Goal: Task Accomplishment & Management: Use online tool/utility

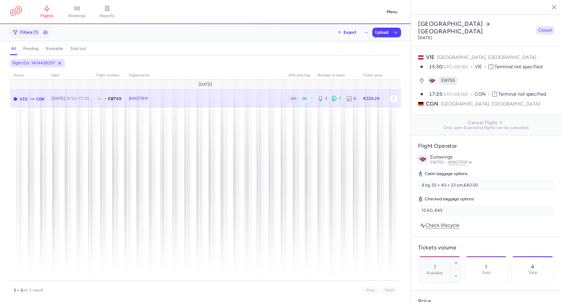
select select "days"
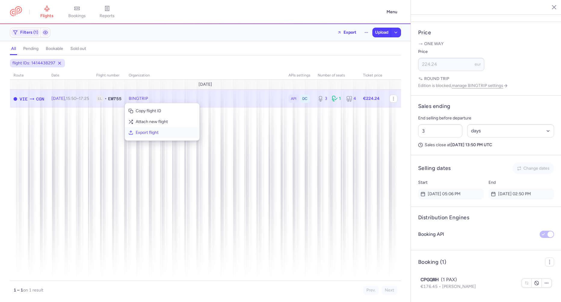
click at [135, 130] on button "Export flight" at bounding box center [162, 132] width 75 height 11
click at [378, 30] on span "Upload" at bounding box center [381, 32] width 13 height 5
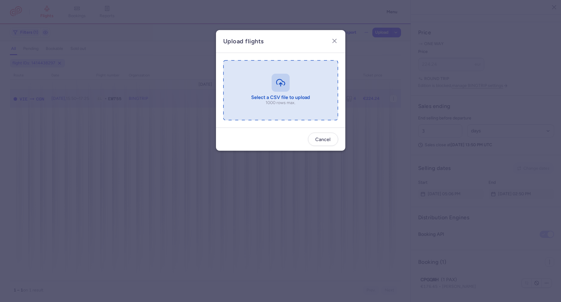
click at [290, 87] on input "file" at bounding box center [280, 90] width 115 height 60
type input "C:\fakepath\export_flight_EW755_20250810,1354 (1).csv"
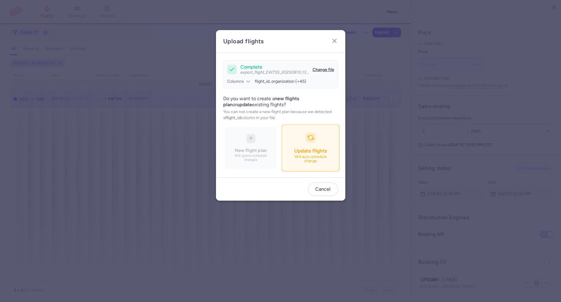
click at [300, 145] on button "Update flights Will auto schedule change" at bounding box center [310, 148] width 58 height 47
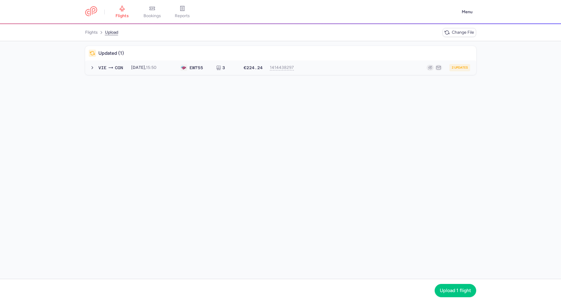
click at [182, 71] on button "VIE CGN 2025-08-10, 15:50 EW 755 3 €224.24 1414438297 2 updates 2025-08-10, 15:…" at bounding box center [280, 67] width 391 height 14
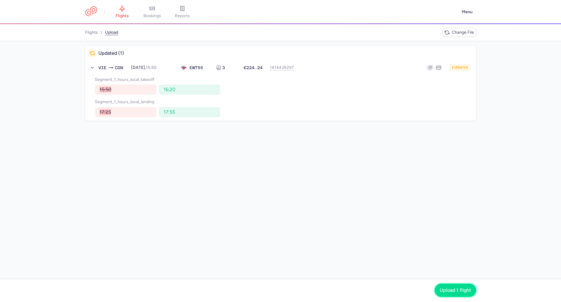
click at [445, 295] on button "Upload 1 flight" at bounding box center [454, 289] width 41 height 13
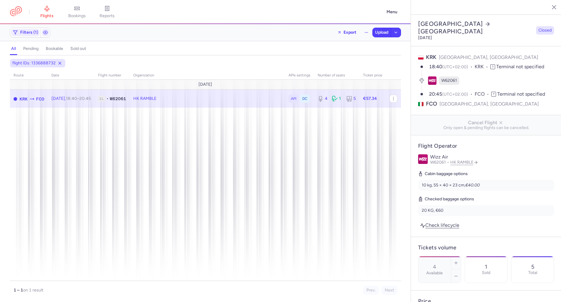
select select "days"
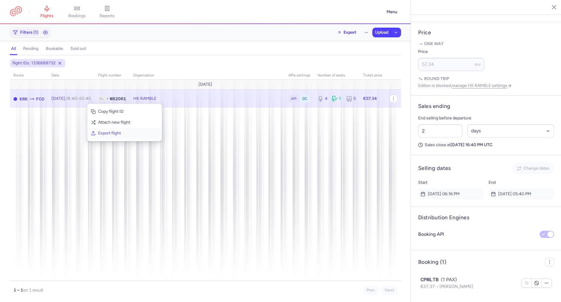
click at [105, 132] on span "Export flight" at bounding box center [128, 133] width 60 height 6
click at [376, 32] on span "Upload" at bounding box center [381, 32] width 13 height 5
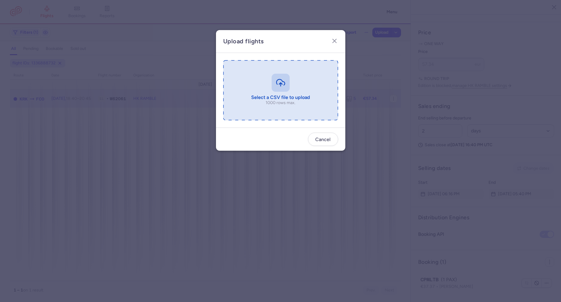
click at [263, 93] on input "file" at bounding box center [280, 90] width 115 height 60
type input "C:\fakepath\export_flight_W62061_20250810,1357 (1).csv"
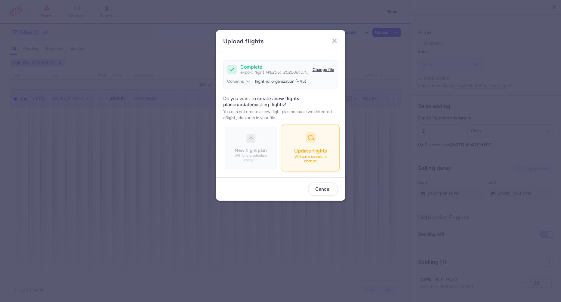
click at [294, 151] on span "Update flights" at bounding box center [310, 151] width 32 height 6
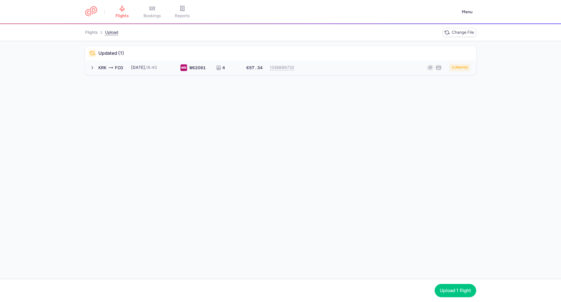
click at [168, 71] on button "KRK FCO 2025-08-10, 18:40 W6 2061 4 €57.34 1336888732 2 updates 2025-08-10, 18:…" at bounding box center [280, 67] width 391 height 14
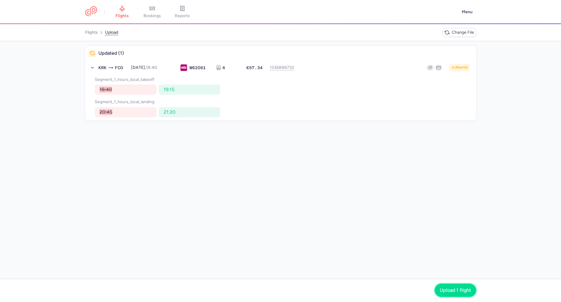
click at [456, 288] on span "Upload 1 flight" at bounding box center [454, 289] width 31 height 5
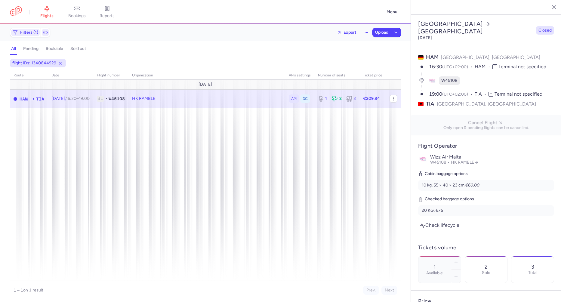
select select "days"
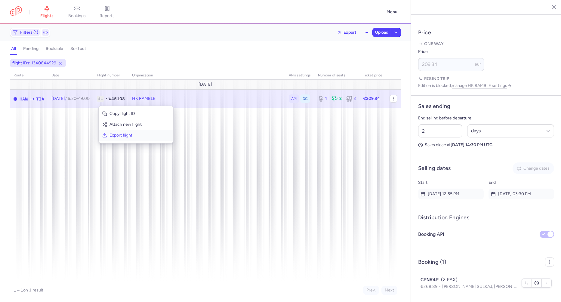
click at [113, 135] on span "Export flight" at bounding box center [139, 135] width 60 height 6
click at [384, 34] on span "Upload" at bounding box center [381, 32] width 13 height 5
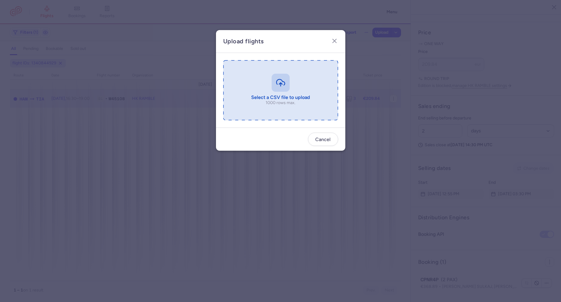
click at [251, 87] on input "file" at bounding box center [280, 90] width 115 height 60
type input "C:\fakepath\export_flight_W45108_20250810,1358 (1).csv"
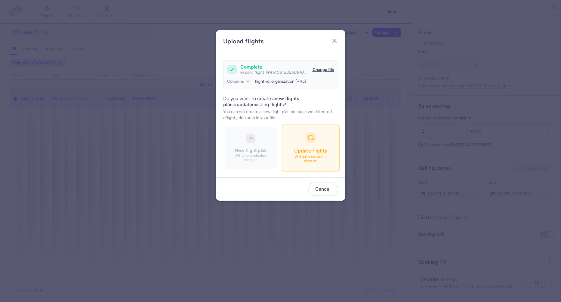
click at [330, 158] on p "Will auto schedule change" at bounding box center [310, 159] width 42 height 9
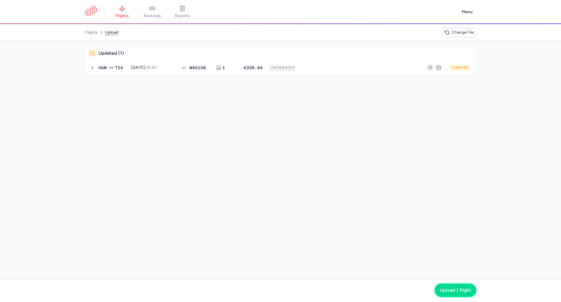
click at [445, 287] on button "Upload 1 flight" at bounding box center [454, 289] width 41 height 13
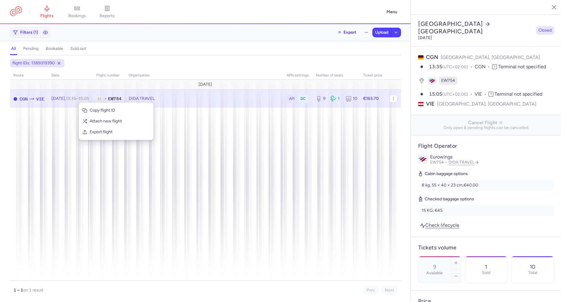
select select "days"
click at [406, 221] on div "flight IDs: 1389319390 route date Flight number organization APIs settings numb…" at bounding box center [205, 180] width 410 height 243
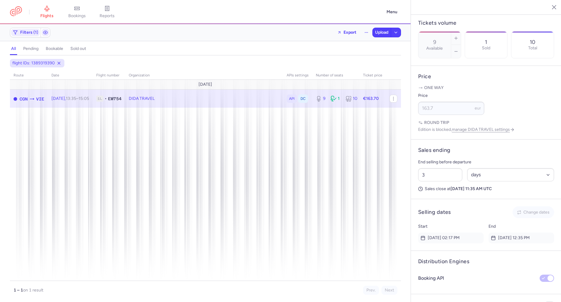
scroll to position [277, 0]
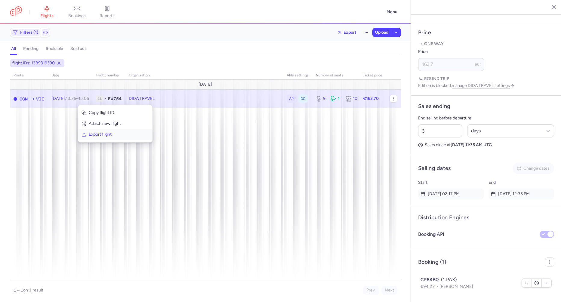
click at [93, 136] on span "Export flight" at bounding box center [119, 134] width 60 height 6
click at [382, 32] on span "Upload" at bounding box center [381, 32] width 13 height 5
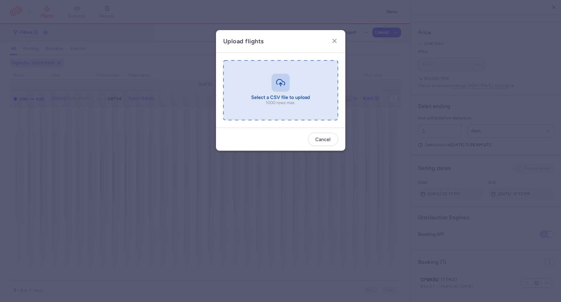
click at [275, 97] on input "file" at bounding box center [280, 90] width 115 height 60
type input "C:\fakepath\export_flight_EW754_20250810,1410 (1).csv"
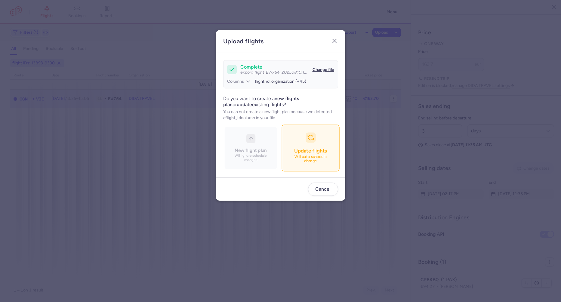
click at [299, 140] on button "Update flights Will auto schedule change" at bounding box center [310, 148] width 58 height 47
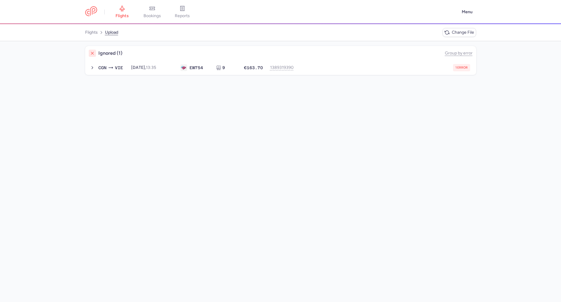
click at [189, 75] on div "Ignored (1) Group by error CGN VIE 2025-08-10, 13:35 EW 754 9 €163.70 138931939…" at bounding box center [280, 171] width 561 height 261
click at [192, 72] on button "CGN VIE 2025-08-10, 13:35 EW 754 9 €163.70 1389319390 1 error 2025-08-10, 13:35…" at bounding box center [280, 67] width 391 height 14
click at [205, 81] on span "new forked flight will result in a duplicate with flight: 1429566367" at bounding box center [159, 79] width 121 height 5
copy span "1429566367"
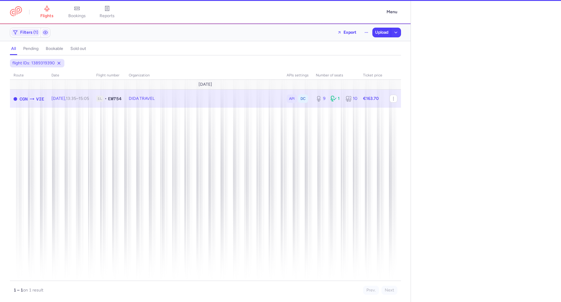
select select "days"
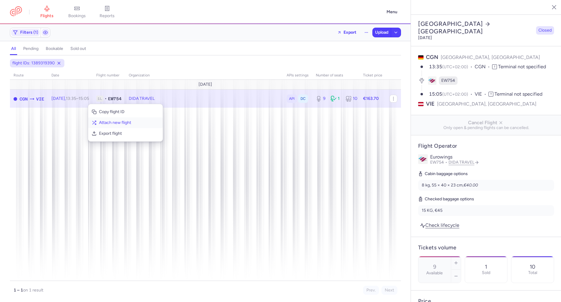
click at [106, 125] on span "Attach new flight" at bounding box center [129, 123] width 60 height 6
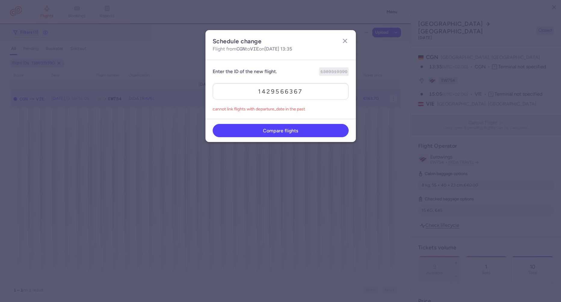
type input "1429566367"
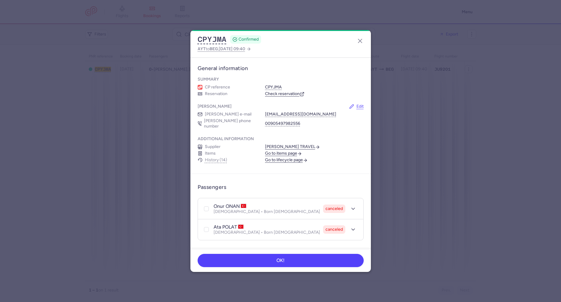
scroll to position [167, 0]
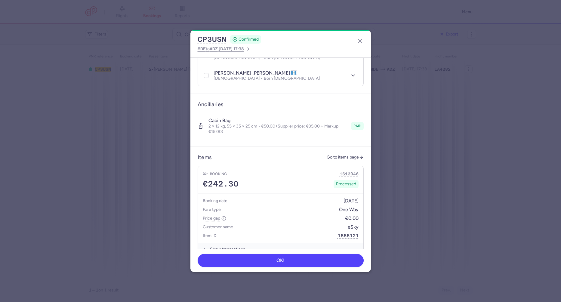
scroll to position [334, 0]
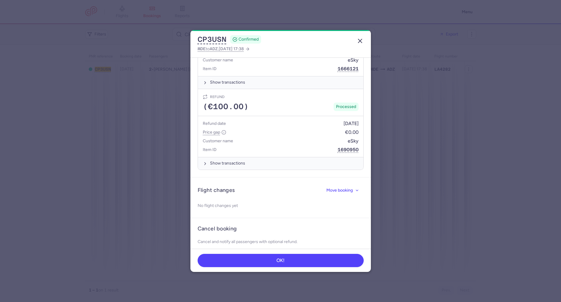
click at [360, 40] on icon "button" at bounding box center [359, 40] width 7 height 7
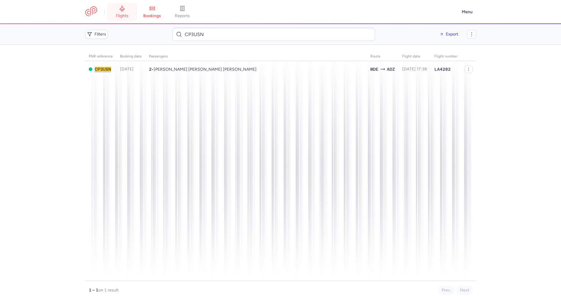
click at [119, 13] on link "flights" at bounding box center [122, 11] width 30 height 13
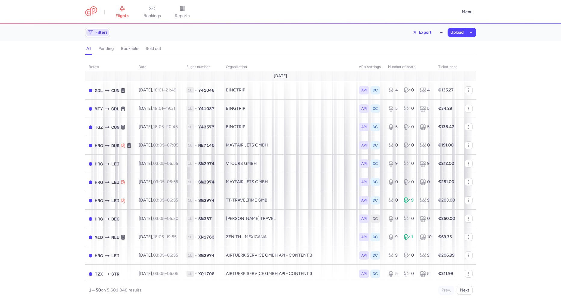
click at [100, 33] on span "Filters" at bounding box center [101, 32] width 12 height 5
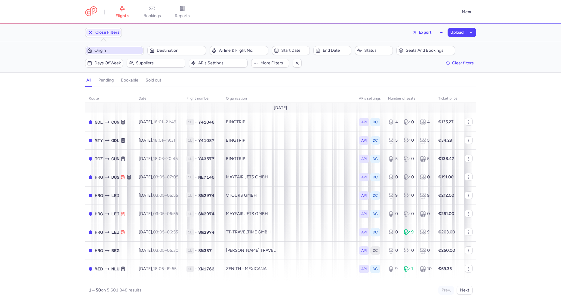
click at [123, 49] on span "Origin" at bounding box center [117, 50] width 47 height 5
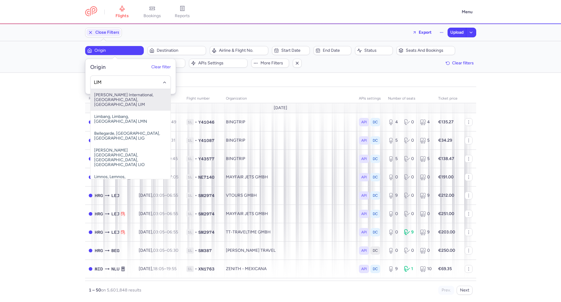
click at [132, 100] on span "Jorge Chavez International, Lima, Peru LIM" at bounding box center [130, 100] width 80 height 22
type input "LIM"
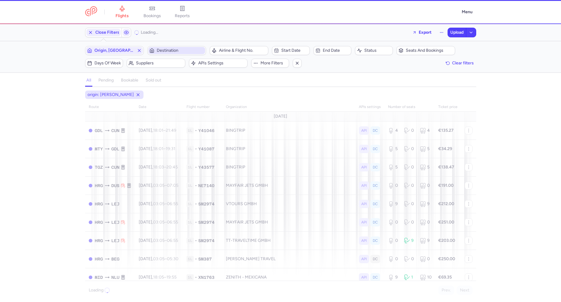
click at [162, 51] on span "Destination" at bounding box center [180, 50] width 47 height 5
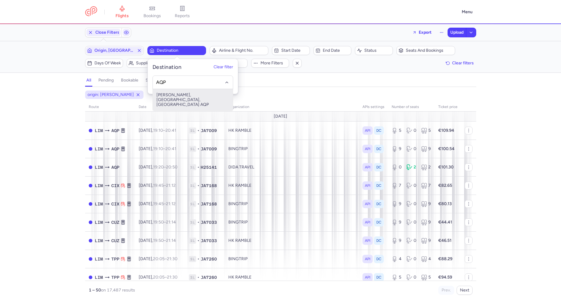
click at [164, 93] on span "Rodriguez Ballon, Arequipa, Peru AQP" at bounding box center [193, 100] width 80 height 22
type input "AQP"
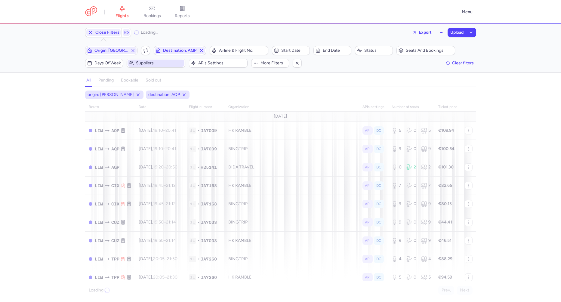
click at [148, 65] on span "Suppliers" at bounding box center [159, 63] width 47 height 5
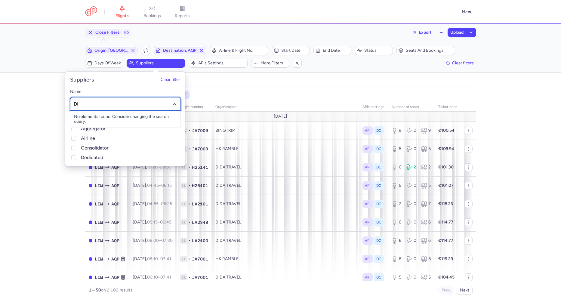
type input "DID"
drag, startPoint x: 97, startPoint y: 121, endPoint x: 98, endPoint y: 127, distance: 5.5
click at [98, 127] on ul "DIDA TRAVEL X RYANAIR DIDA TRAVEL No elements found. Consider changing the sear…" at bounding box center [125, 123] width 110 height 24
click at [98, 127] on span "DIDA TRAVEL" at bounding box center [87, 128] width 26 height 5
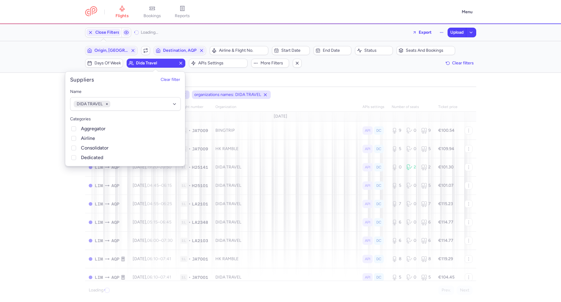
click at [31, 133] on div "origin: LIM destination: AQP organizations names: DIDA TRAVEL route date Flight…" at bounding box center [280, 195] width 561 height 211
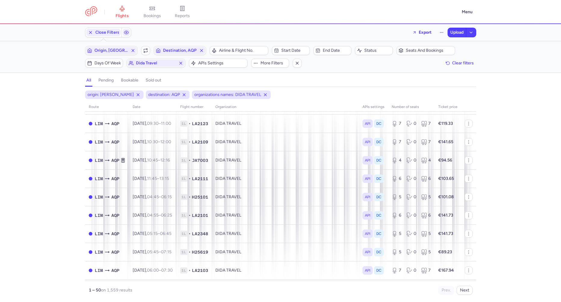
scroll to position [758, 0]
click at [298, 51] on span "Start date" at bounding box center [294, 50] width 26 height 5
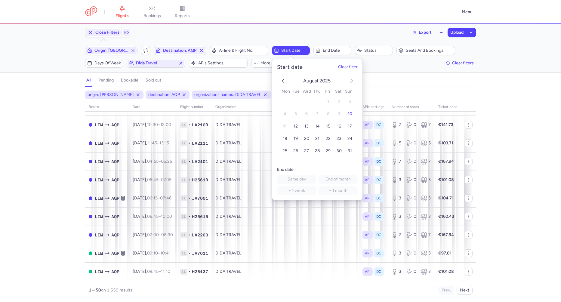
click at [350, 79] on icon "next month" at bounding box center [351, 80] width 7 height 7
click at [303, 102] on button "1" at bounding box center [306, 101] width 11 height 11
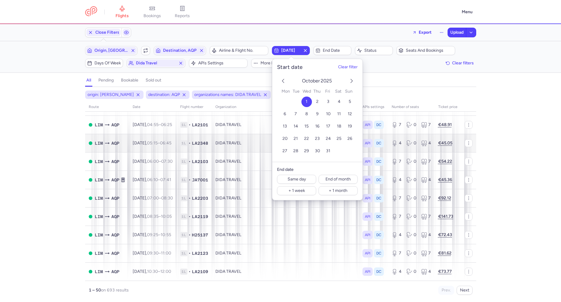
drag, startPoint x: 51, startPoint y: 121, endPoint x: 90, endPoint y: 152, distance: 49.3
click at [51, 122] on div "origin: LIM destination: AQP organizations names: DIDA TRAVEL start: 2025-10-01…" at bounding box center [280, 195] width 561 height 211
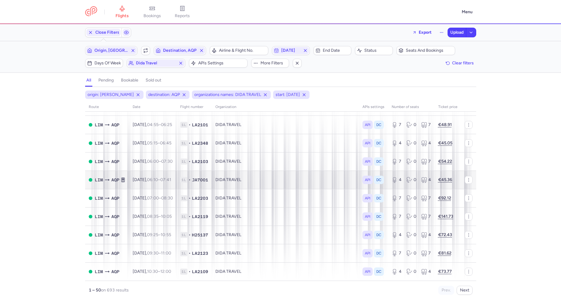
scroll to position [767, 0]
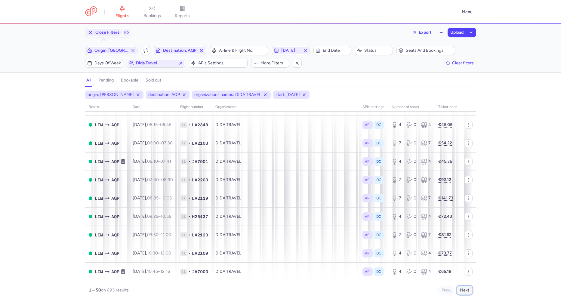
click at [462, 292] on button "Next" at bounding box center [464, 290] width 16 height 9
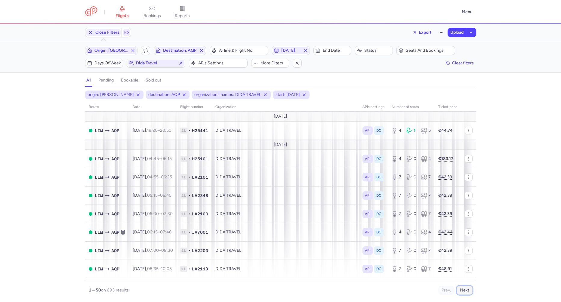
click at [462, 292] on button "Next" at bounding box center [464, 290] width 16 height 9
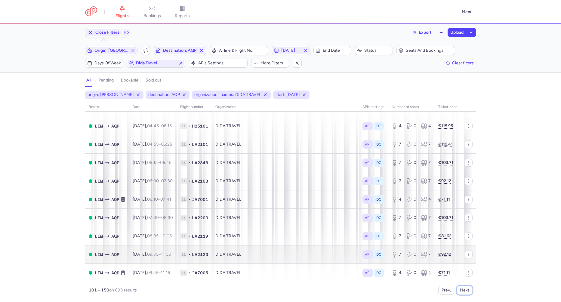
scroll to position [758, 0]
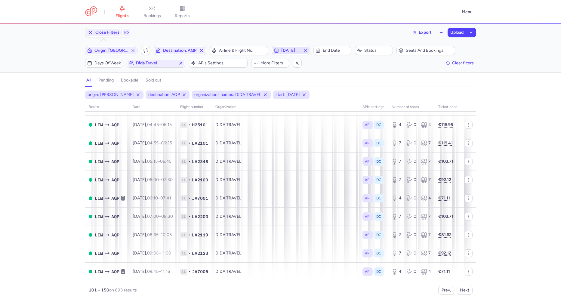
click at [305, 49] on icon "button" at bounding box center [305, 50] width 5 height 5
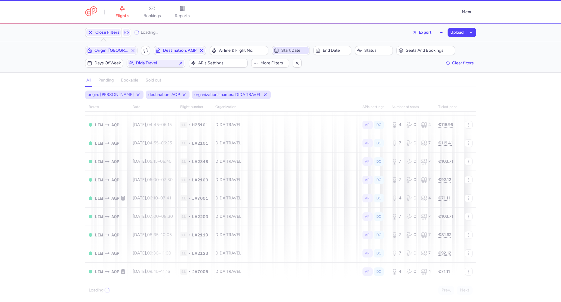
click at [298, 54] on span "Start date" at bounding box center [291, 50] width 36 height 7
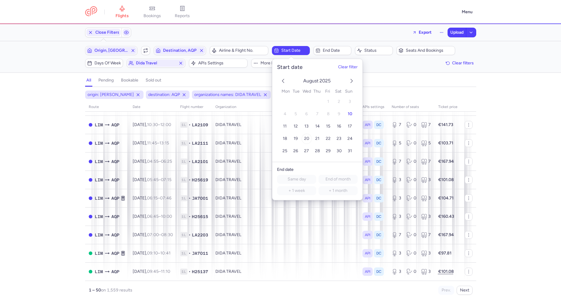
click at [303, 136] on button "20" at bounding box center [306, 138] width 11 height 11
click at [46, 120] on div "origin: LIM destination: AQP organizations names: DIDA TRAVEL start: 2025-08-20…" at bounding box center [280, 195] width 561 height 211
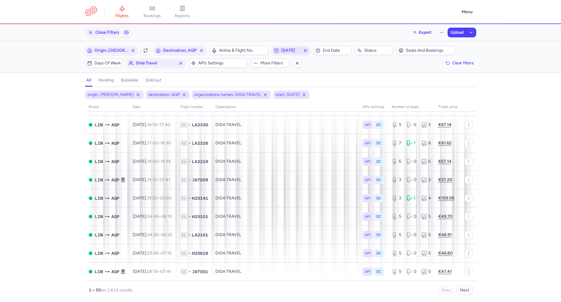
click at [295, 48] on span "2025-08-20" at bounding box center [290, 50] width 19 height 5
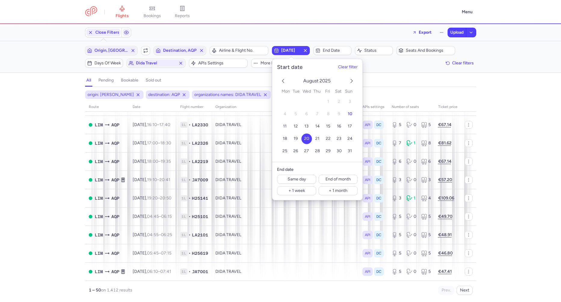
click at [349, 81] on icon "next month" at bounding box center [351, 80] width 7 height 7
click at [347, 138] on button "26" at bounding box center [349, 138] width 11 height 11
click at [57, 128] on div "origin: LIM destination: AQP organizations names: DIDA TRAVEL start: 2025-10-26…" at bounding box center [280, 195] width 561 height 211
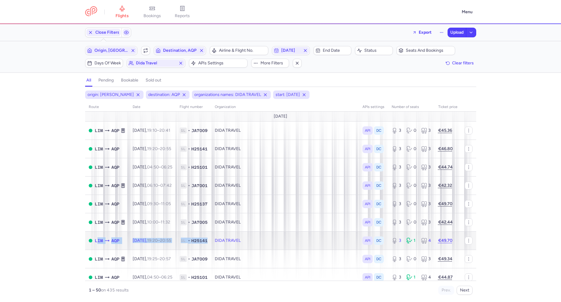
drag, startPoint x: 93, startPoint y: 242, endPoint x: 220, endPoint y: 243, distance: 126.6
click at [220, 250] on tr "LIM AQP Sun, 26 Oct, 19:20 – 20:55 +0 1L • H25141 DIDA TRAVEL API DC 3 1 4 €49.…" at bounding box center [280, 259] width 391 height 18
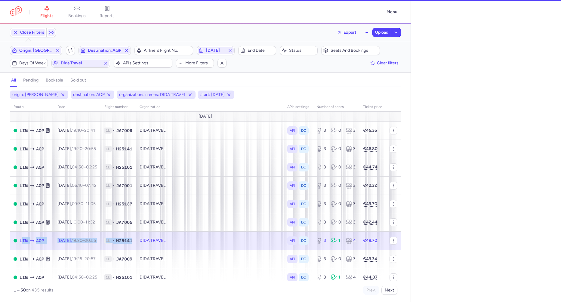
select select "days"
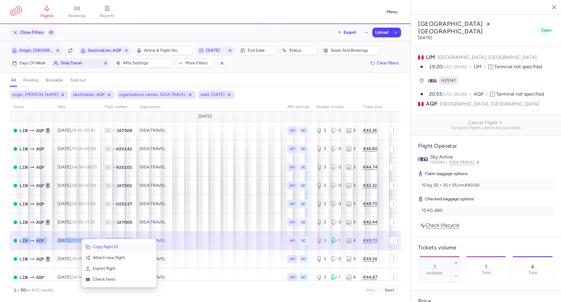
click at [100, 244] on span "Copy flight ID" at bounding box center [123, 247] width 60 height 6
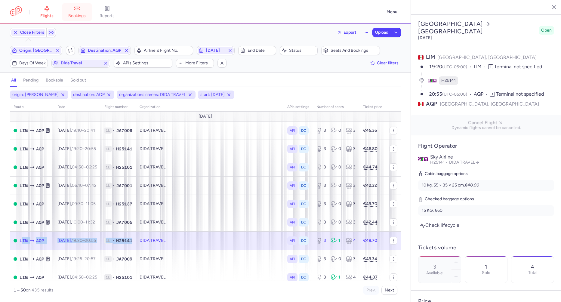
click at [73, 7] on link "bookings" at bounding box center [77, 11] width 30 height 13
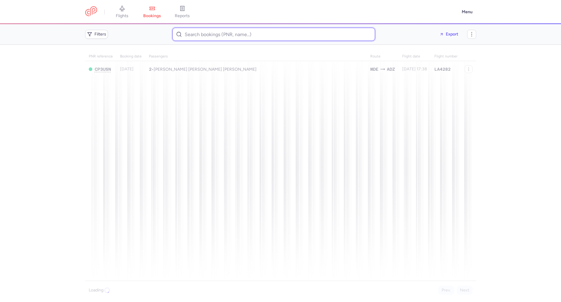
click at [205, 35] on input at bounding box center [273, 34] width 203 height 13
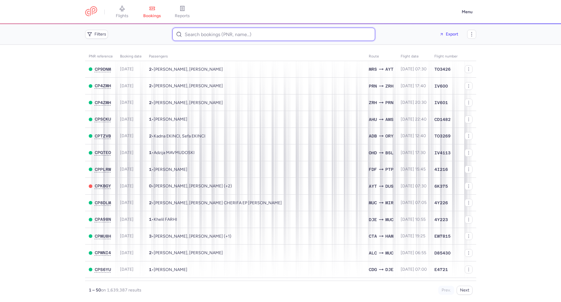
paste input "Bleona BYTYQI"
type input "Bleona BYTYQI"
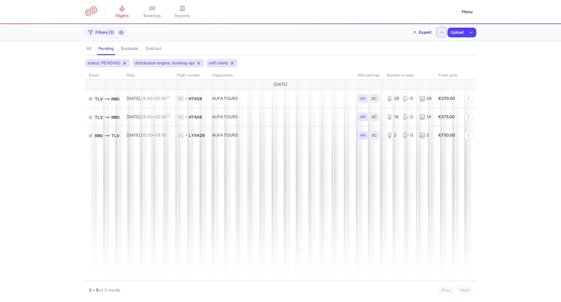
click at [437, 35] on button "button" at bounding box center [441, 32] width 10 height 10
click at [404, 59] on button "Open flights" at bounding box center [410, 60] width 69 height 10
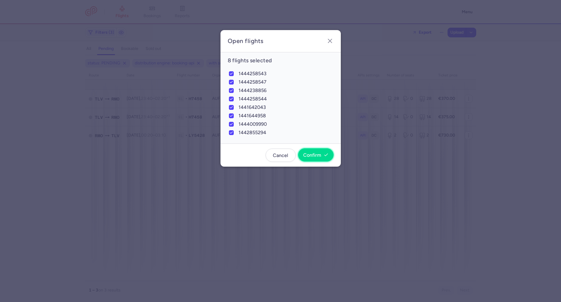
click at [323, 159] on button "Confirm" at bounding box center [315, 154] width 35 height 13
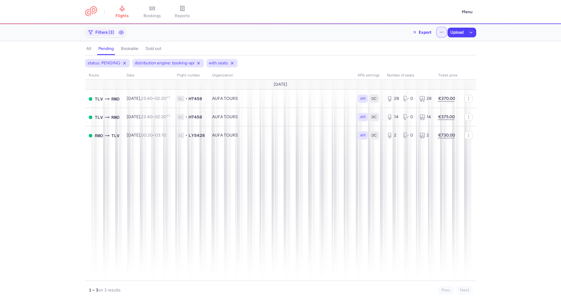
click at [440, 30] on icon "button" at bounding box center [441, 32] width 4 height 4
click at [394, 60] on span "Open flights" at bounding box center [391, 59] width 23 height 5
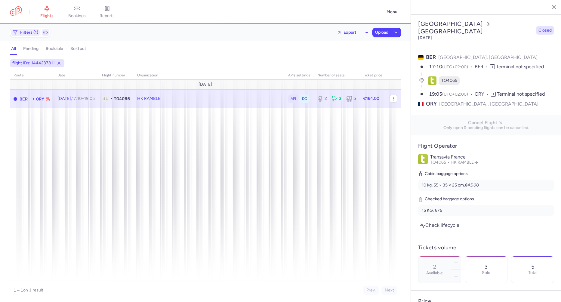
select select "days"
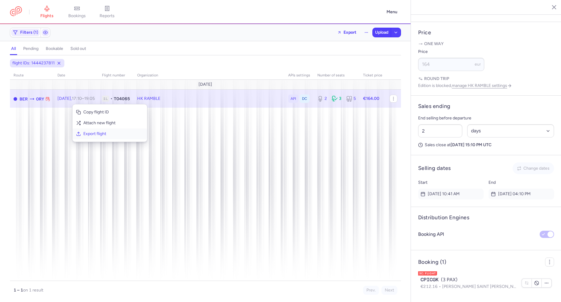
click at [94, 133] on span "Export flight" at bounding box center [113, 134] width 60 height 6
click at [379, 32] on span "Upload" at bounding box center [381, 32] width 13 height 5
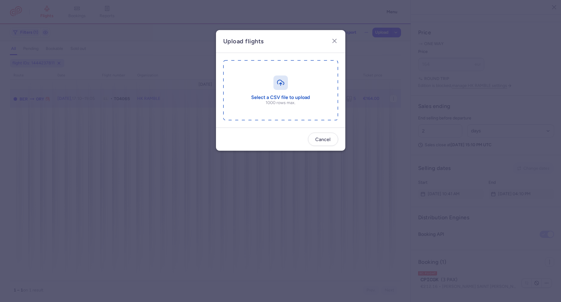
click at [264, 124] on div "Select a CSV file to upload 1000 rows max." at bounding box center [280, 90] width 129 height 75
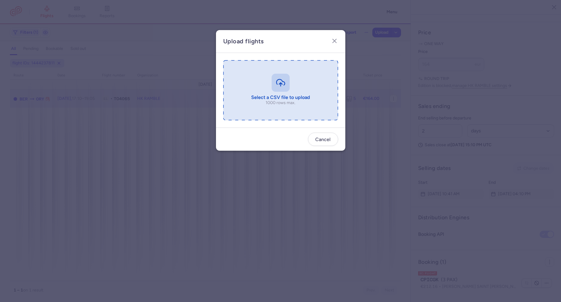
click at [262, 106] on input "file" at bounding box center [280, 90] width 115 height 60
type input "C:\fakepath\export_flight_TO4065_20250810,1442 (1).csv"
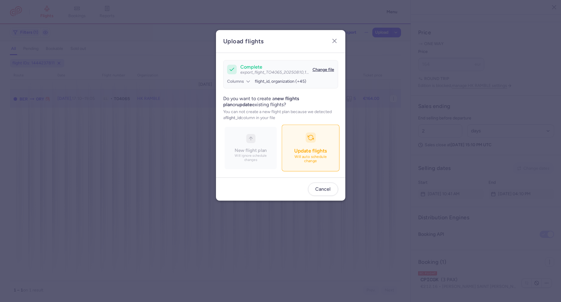
click at [313, 159] on p "Will auto schedule change" at bounding box center [310, 159] width 42 height 9
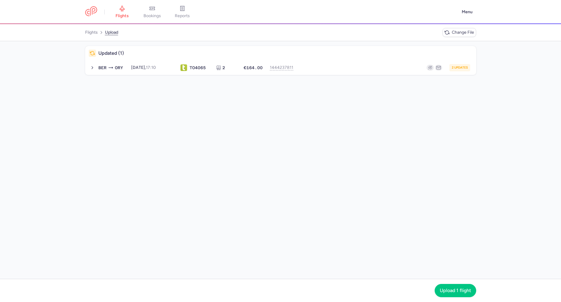
click at [119, 75] on div "Updated (1) BER ORY [DATE] 17:10 TO 4065 2 €164.00 1444237811 2 updates [DATE] …" at bounding box center [280, 159] width 561 height 237
click at [124, 72] on button "BER ORY [DATE] 17:10 TO 4065 2 €164.00 1444237811 2 updates [DATE] 17:10 TO4065…" at bounding box center [280, 67] width 391 height 14
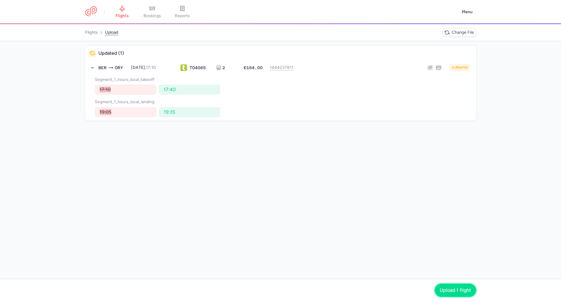
drag, startPoint x: 444, startPoint y: 289, endPoint x: 256, endPoint y: 202, distance: 207.5
click at [444, 289] on span "Upload 1 flight" at bounding box center [454, 289] width 31 height 5
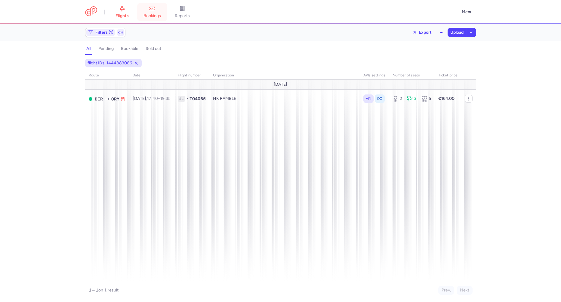
click at [153, 15] on span "bookings" at bounding box center [151, 15] width 17 height 5
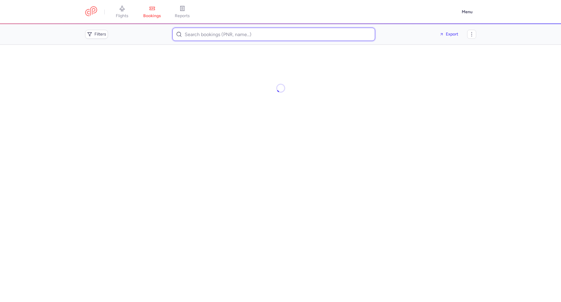
click at [231, 36] on input at bounding box center [273, 34] width 203 height 13
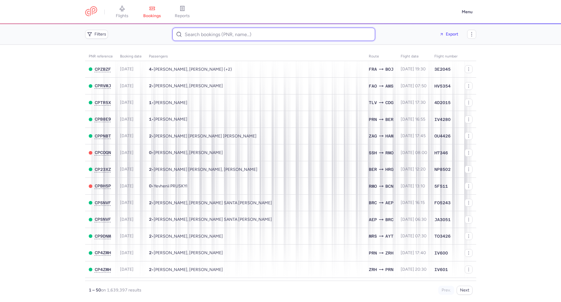
paste input "<[EMAIL_ADDRESS][DOMAIN_NAME]> To:"
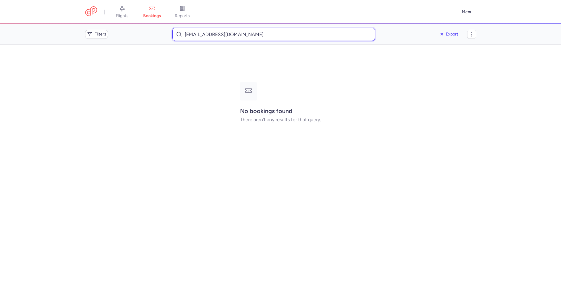
type input "[EMAIL_ADDRESS][DOMAIN_NAME]"
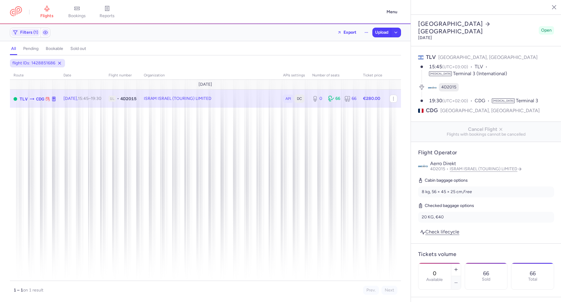
select select "hours"
drag, startPoint x: 516, startPoint y: 51, endPoint x: 512, endPoint y: 52, distance: 4.4
click at [516, 63] on div "15:45 (UTC+03:00) TLV [MEDICAL_DATA] Terminal 3 (International)" at bounding box center [491, 70] width 125 height 14
click at [80, 16] on span "bookings" at bounding box center [76, 15] width 17 height 5
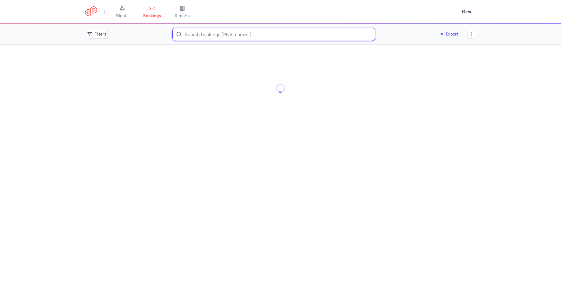
click at [216, 38] on input at bounding box center [273, 34] width 203 height 13
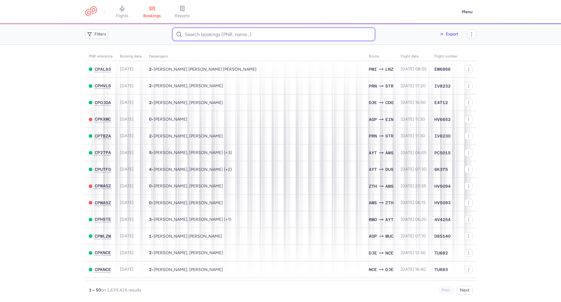
paste input "[PERSON_NAME]"
type input "[PERSON_NAME]"
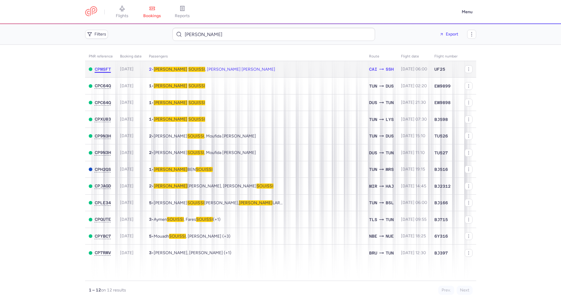
click at [102, 70] on span "CPMSFT" at bounding box center [103, 69] width 16 height 5
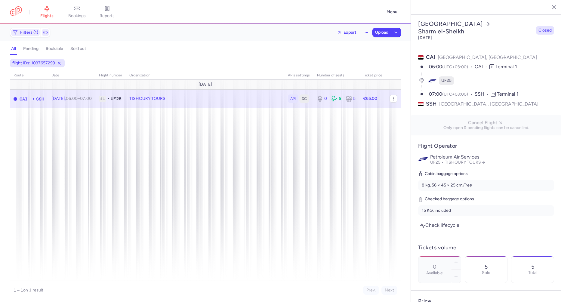
select select "days"
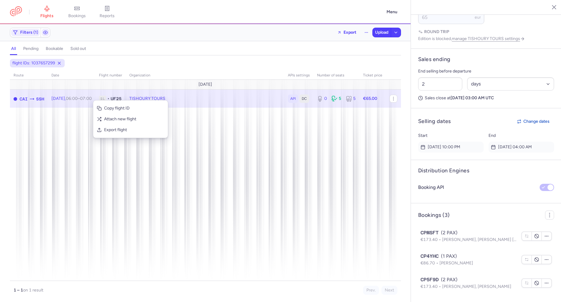
drag, startPoint x: 107, startPoint y: 129, endPoint x: 54, endPoint y: 111, distance: 56.6
click at [107, 129] on span "Export flight" at bounding box center [134, 130] width 60 height 6
click at [375, 29] on button "Upload" at bounding box center [381, 32] width 18 height 9
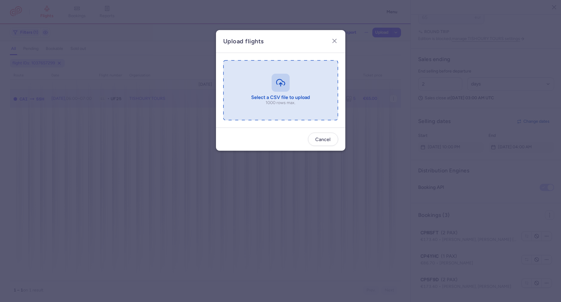
click at [289, 98] on input "file" at bounding box center [280, 90] width 115 height 60
type input "C:\fakepath\export_flight_UF25_20250810,1519 (1).csv"
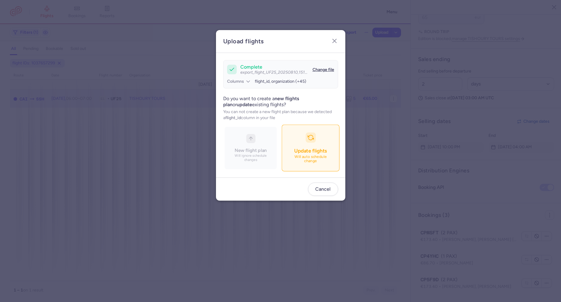
drag, startPoint x: 297, startPoint y: 142, endPoint x: 318, endPoint y: 145, distance: 21.9
click at [298, 142] on button "Update flights Will auto schedule change" at bounding box center [310, 148] width 58 height 47
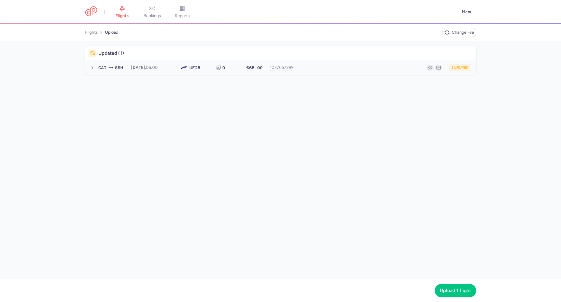
click at [141, 67] on div "2025-08-11, 06:00" at bounding box center [152, 67] width 42 height 5
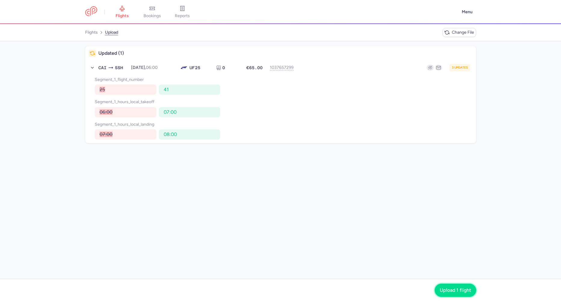
drag, startPoint x: 442, startPoint y: 289, endPoint x: 432, endPoint y: 282, distance: 13.0
click at [442, 289] on span "Upload 1 flight" at bounding box center [454, 289] width 31 height 5
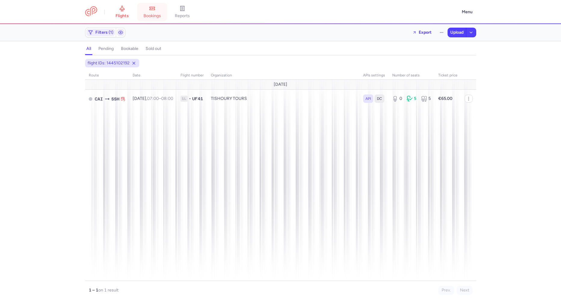
click at [154, 11] on icon at bounding box center [152, 8] width 6 height 6
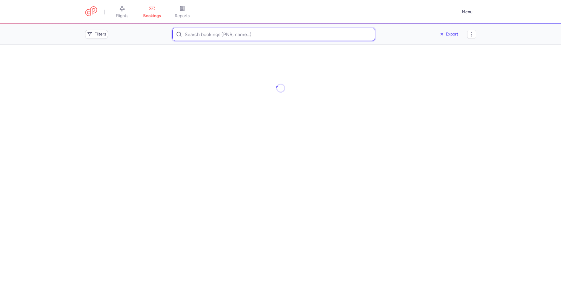
click at [226, 39] on input at bounding box center [273, 34] width 203 height 13
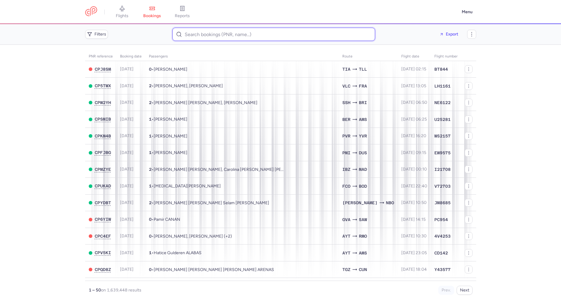
paste input "<meltem.cimen98@gmail.com> To:"
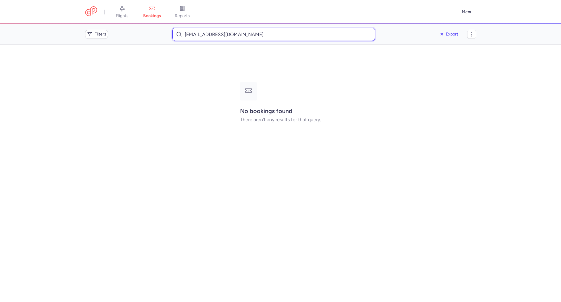
type input "meltem.cimen98@gmail.com"
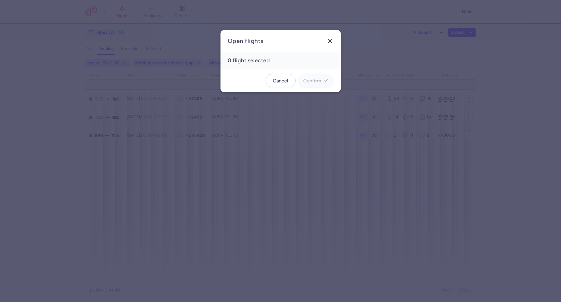
click at [329, 43] on icon "button" at bounding box center [329, 40] width 7 height 7
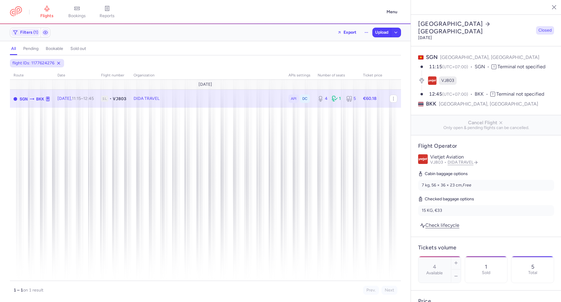
select select "days"
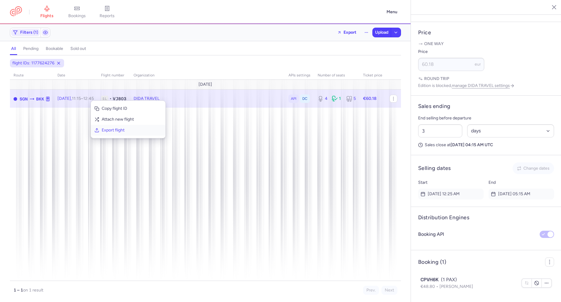
click at [112, 129] on span "Export flight" at bounding box center [132, 130] width 60 height 6
click at [380, 31] on span "Upload" at bounding box center [381, 32] width 13 height 5
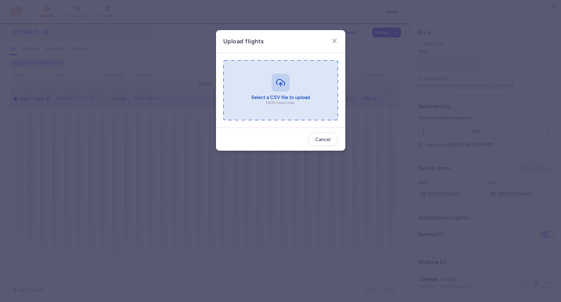
click at [235, 95] on input "file" at bounding box center [280, 90] width 115 height 60
type input "C:\fakepath\export_flight_VJ803_20250810,1540 (1).csv"
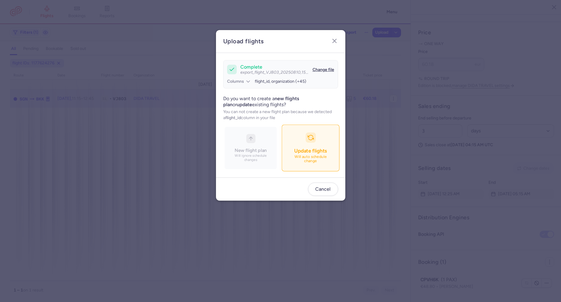
click at [305, 143] on button "Update flights Will auto schedule change" at bounding box center [310, 148] width 58 height 47
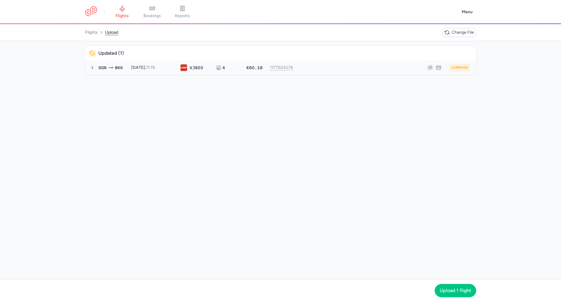
click at [146, 68] on div "[DATE] 11:15" at bounding box center [152, 67] width 42 height 5
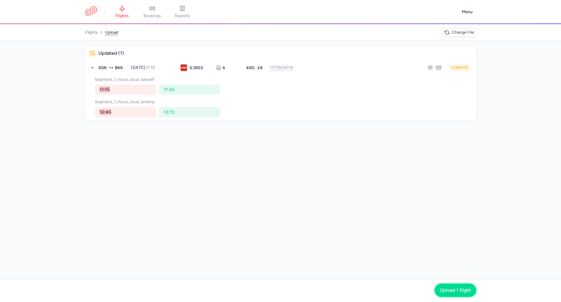
click at [437, 288] on button "Upload 1 flight" at bounding box center [454, 289] width 41 height 13
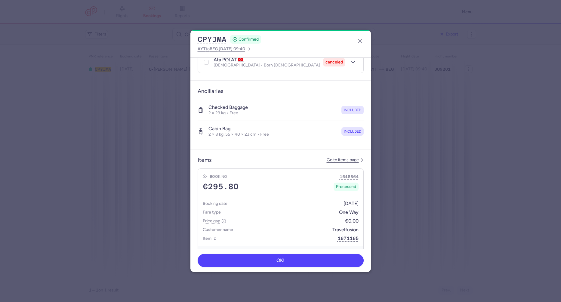
scroll to position [300, 0]
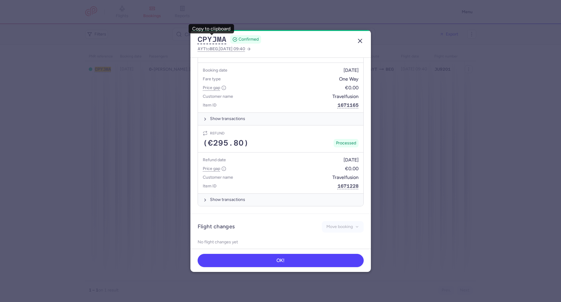
click at [359, 41] on line "button" at bounding box center [360, 41] width 4 height 4
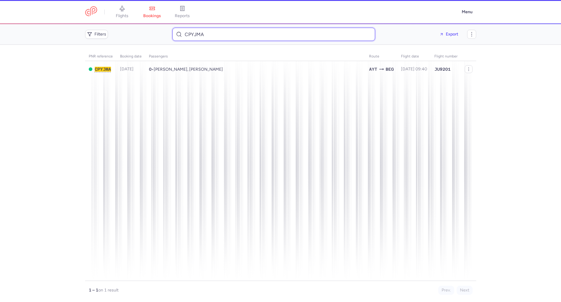
click at [196, 34] on input "CPYJMA" at bounding box center [273, 34] width 203 height 13
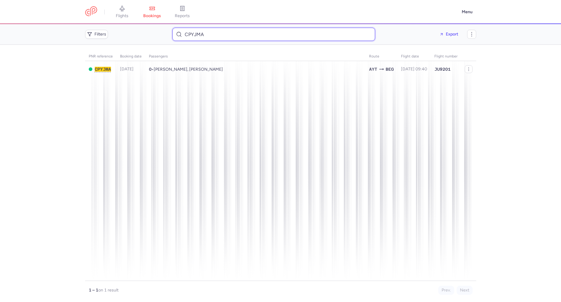
click at [196, 35] on input "CPYJMA" at bounding box center [273, 34] width 203 height 13
paste input "[EMAIL_ADDRESS][DOMAIN_NAME]"
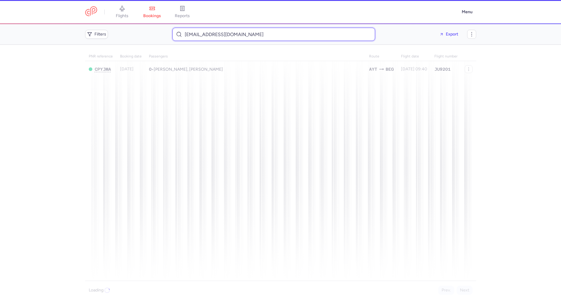
type input "[EMAIL_ADDRESS][DOMAIN_NAME]"
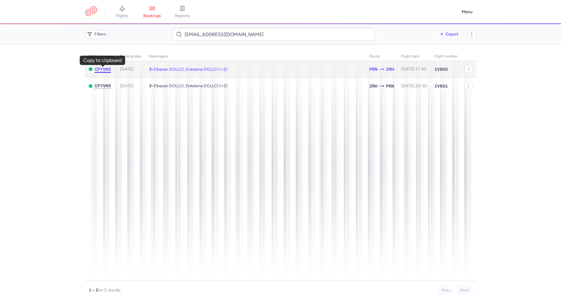
click at [100, 69] on span "CPYVN5" at bounding box center [103, 69] width 16 height 5
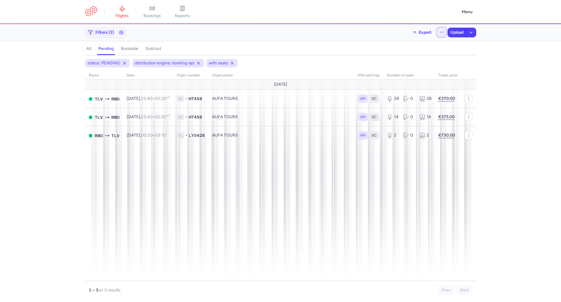
click at [439, 32] on button "button" at bounding box center [441, 32] width 10 height 10
click at [395, 63] on button "Open flights" at bounding box center [410, 60] width 69 height 10
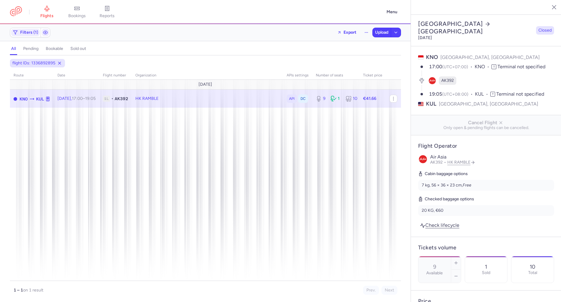
select select "days"
drag, startPoint x: 80, startPoint y: 94, endPoint x: 84, endPoint y: 98, distance: 5.8
drag, startPoint x: 108, startPoint y: 128, endPoint x: 93, endPoint y: 120, distance: 16.8
click at [108, 127] on button "Export flight" at bounding box center [117, 123] width 75 height 11
click at [381, 32] on span "Upload" at bounding box center [381, 32] width 13 height 5
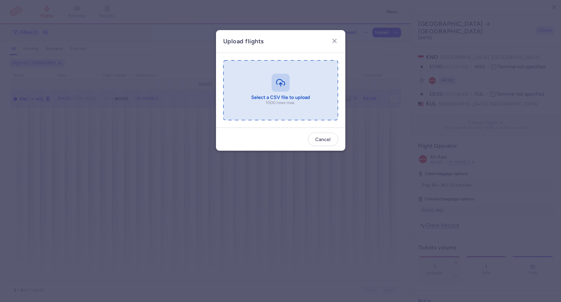
click at [249, 90] on input "file" at bounding box center [280, 90] width 115 height 60
type input "C:\fakepath\export_flight_AK392_20250810,1628 (1).csv"
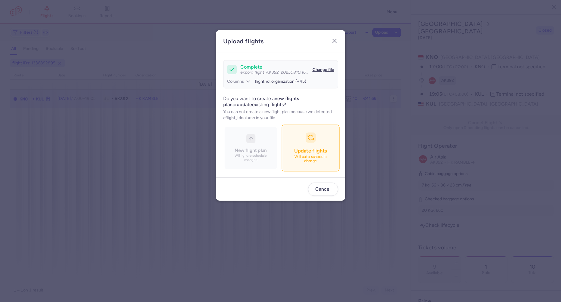
click at [299, 152] on span "Update flights" at bounding box center [310, 151] width 32 height 6
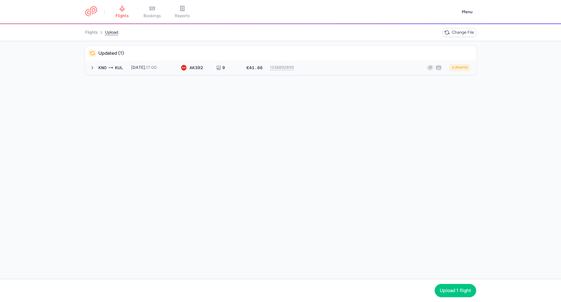
click at [173, 62] on button "KNO KUL 2025-08-11, 17:00 AK 392 9 €41.66 1336892895 2 updates 2025-08-11, 17:0…" at bounding box center [280, 67] width 391 height 14
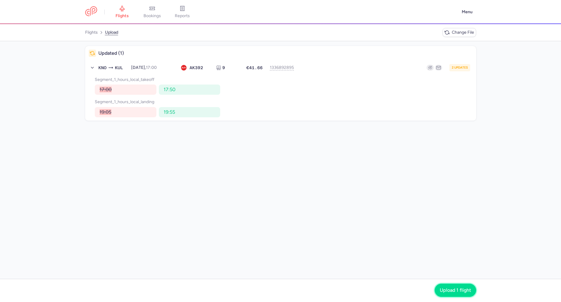
click at [462, 293] on button "Upload 1 flight" at bounding box center [454, 289] width 41 height 13
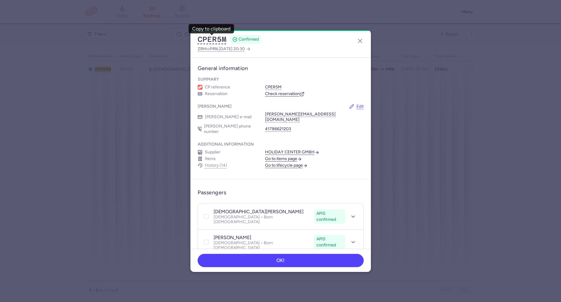
scroll to position [167, 0]
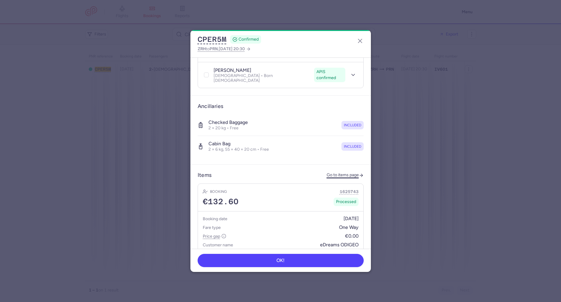
click at [329, 173] on link "Go to items page" at bounding box center [344, 175] width 37 height 5
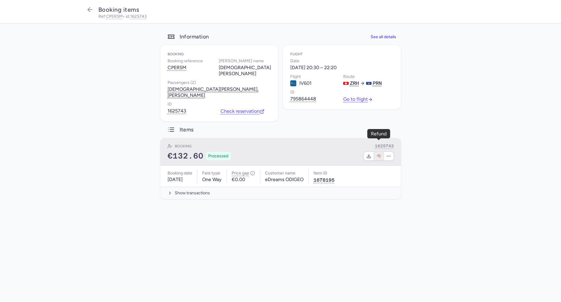
click at [378, 154] on icon "button" at bounding box center [378, 156] width 5 height 5
select select "262"
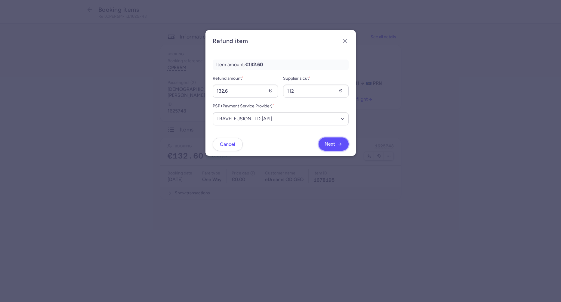
click at [335, 144] on span "Next" at bounding box center [333, 143] width 18 height 5
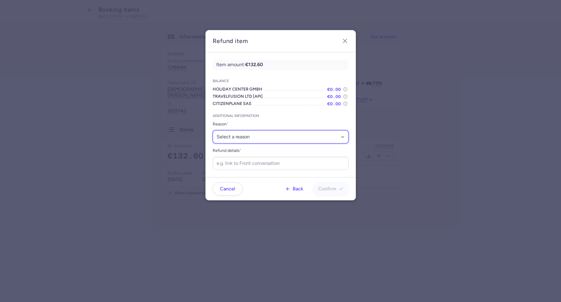
click at [244, 136] on select "Select a reason ✈️ Airline ceasing ops 💼 Ancillary issue 📄 APIS missing ⚙️ Citi…" at bounding box center [281, 136] width 136 height 13
select select "FLIGHT_CANCELED"
click at [213, 130] on select "Select a reason ✈️ Airline ceasing ops 💼 Ancillary issue 📄 APIS missing ⚙️ Citi…" at bounding box center [281, 136] width 136 height 13
click at [242, 171] on div "Item amount: €132.60 Balance HOLIDAY CENTER GMBH €0.00 TRAVELFUSION LTD [API] €…" at bounding box center [280, 114] width 150 height 124
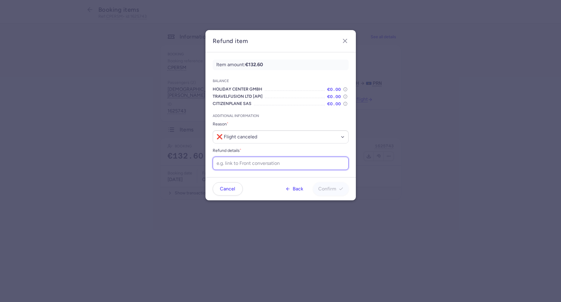
click at [242, 166] on input "Refund details *" at bounding box center [281, 163] width 136 height 13
paste input "https://app.frontapp.com/open/cnv_f1yizlu?key=OhAXKr8ODUb6yz25_m4m7E9qiIxpB5xl"
type input "https://app.frontapp.com/open/cnv_f1yizlu?key=OhAXKr8ODUb6yz25_m4m7E9qiIxpB5xl"
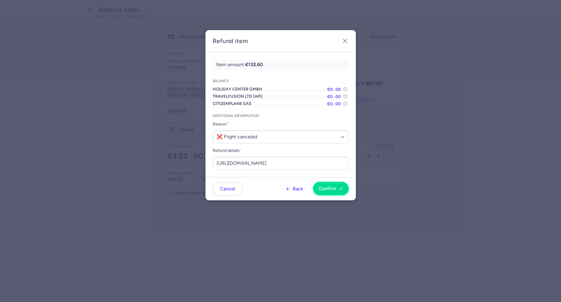
click at [329, 193] on button "Confirm" at bounding box center [330, 188] width 35 height 13
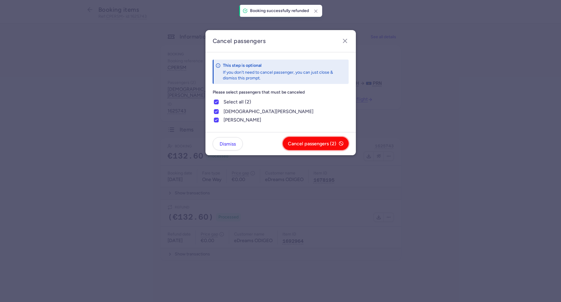
click at [291, 143] on span "Cancel passengers (2)" at bounding box center [312, 143] width 48 height 5
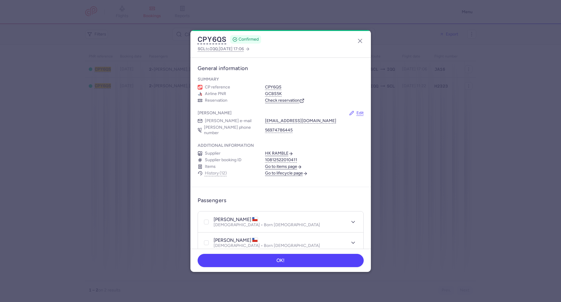
scroll to position [334, 0]
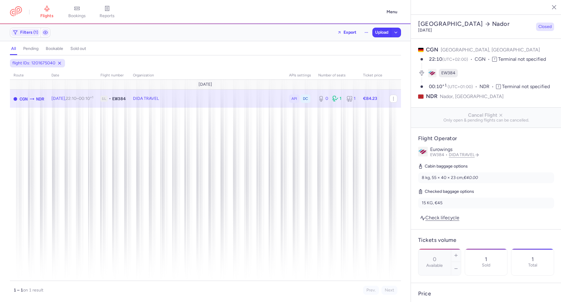
select select "days"
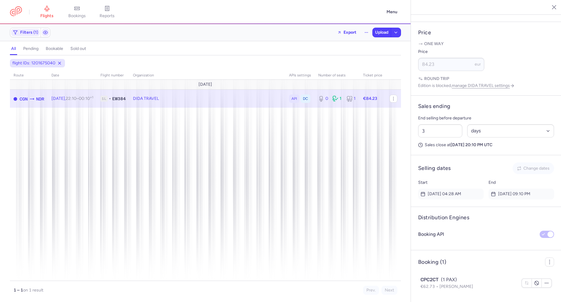
scroll to position [283, 0]
click at [85, 130] on span "Export flight" at bounding box center [108, 128] width 60 height 6
click at [378, 35] on span "Upload" at bounding box center [381, 32] width 13 height 5
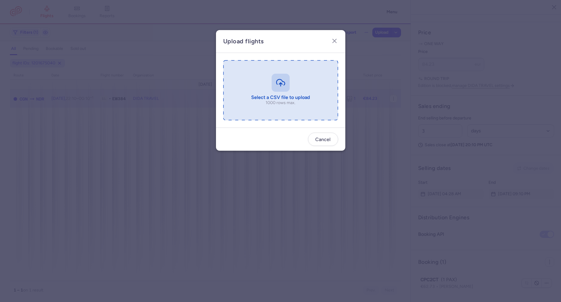
click at [259, 93] on input "file" at bounding box center [280, 90] width 115 height 60
type input "C:\fakepath\export_flight_EW384_20250810,1645 (1).csv"
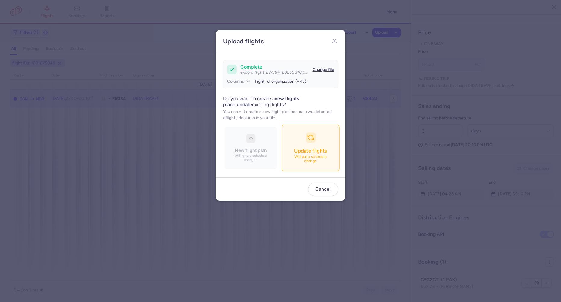
click at [307, 140] on div "button" at bounding box center [310, 138] width 10 height 10
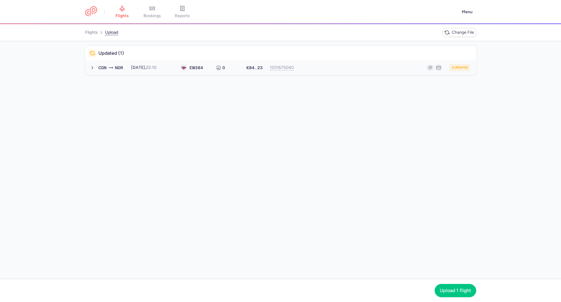
drag, startPoint x: 211, startPoint y: 67, endPoint x: 214, endPoint y: 70, distance: 4.3
click at [211, 67] on div "CGN NDR 2025-08-10, 22:10 EW 384 0 €84.23 1201675040 2 updates 2025-08-10, 22:1…" at bounding box center [284, 67] width 376 height 7
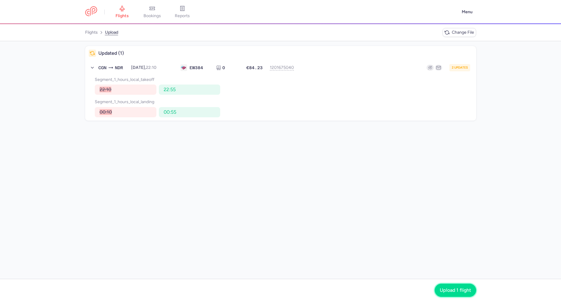
click at [460, 291] on span "Upload 1 flight" at bounding box center [454, 289] width 31 height 5
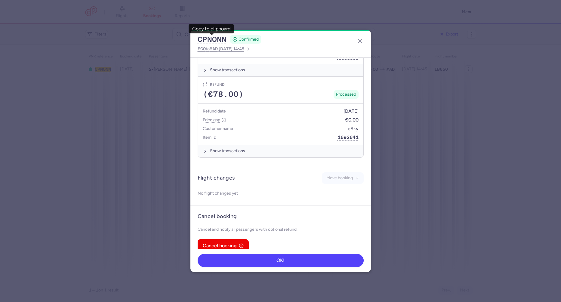
scroll to position [201, 0]
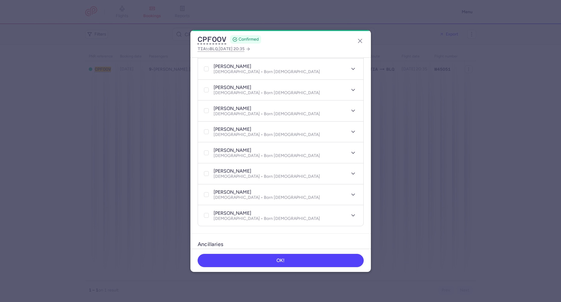
scroll to position [334, 0]
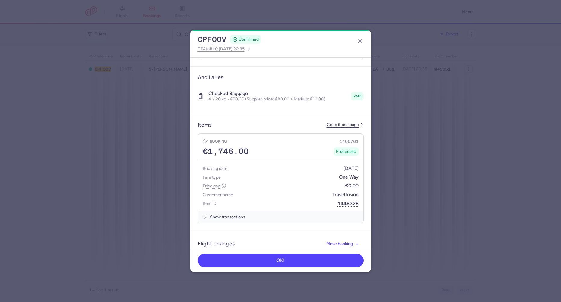
click at [331, 122] on link "Go to items page" at bounding box center [344, 124] width 37 height 5
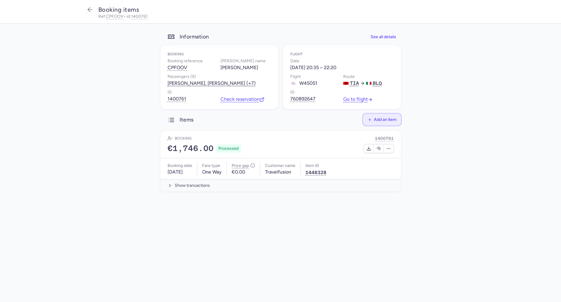
click at [381, 120] on span "Add an item" at bounding box center [385, 119] width 23 height 5
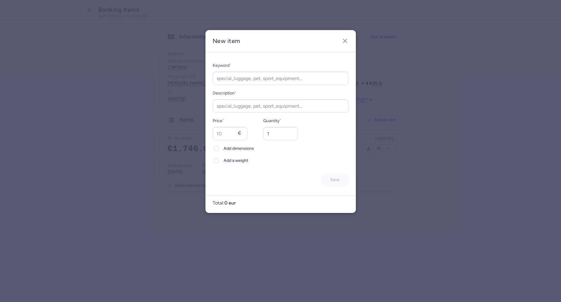
click at [256, 71] on div "Keyword *" at bounding box center [281, 73] width 136 height 23
type input "name change"
click at [262, 106] on input "Description *" at bounding box center [281, 105] width 136 height 13
paste input "name change"
type input "name change"
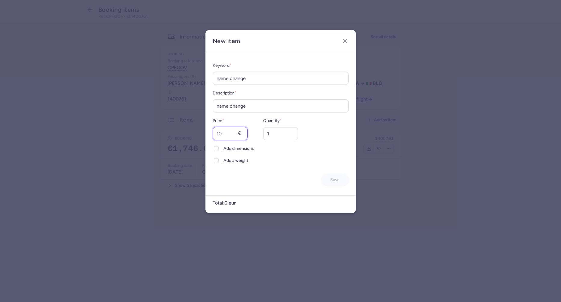
click at [232, 127] on input "Price *" at bounding box center [230, 133] width 35 height 13
type input "60"
click at [337, 179] on span "Save" at bounding box center [334, 179] width 9 height 5
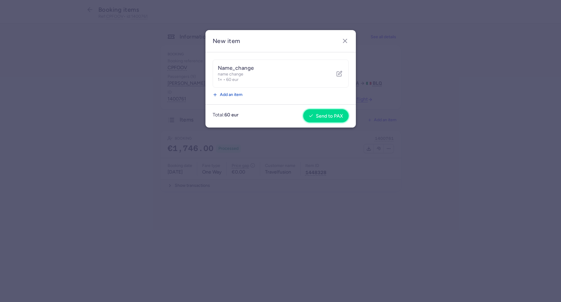
click at [328, 115] on span "Send to PAX" at bounding box center [329, 115] width 27 height 5
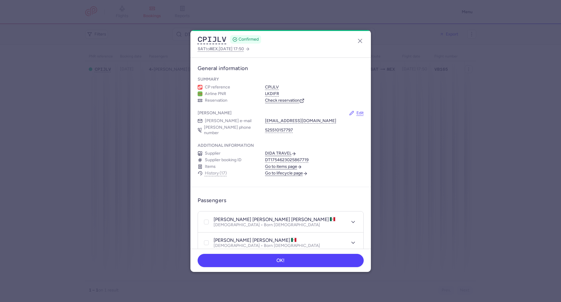
scroll to position [167, 0]
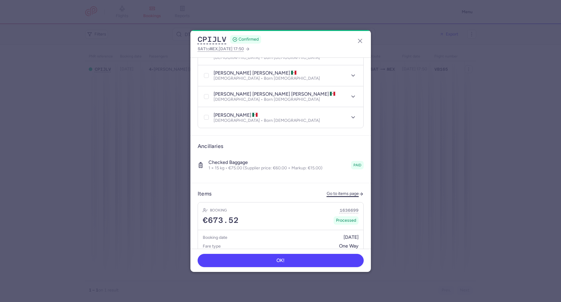
click at [333, 191] on link "Go to items page" at bounding box center [344, 193] width 37 height 5
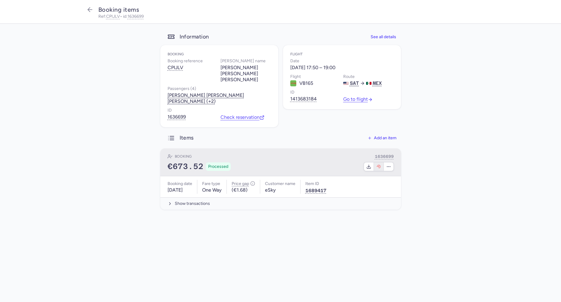
click at [378, 164] on icon "button" at bounding box center [378, 166] width 5 height 5
select select "262"
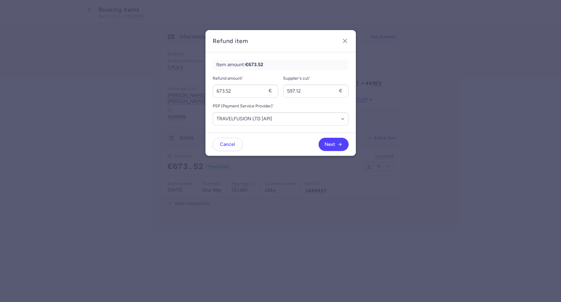
click at [258, 98] on form "Refund amount * 673.52 € Supplier's cut * 597.12 € PSP (Payment Service Provide…" at bounding box center [281, 100] width 136 height 51
click at [256, 93] on input "673.52" at bounding box center [246, 90] width 66 height 13
type input "75"
click at [302, 94] on input "597.12" at bounding box center [316, 90] width 66 height 13
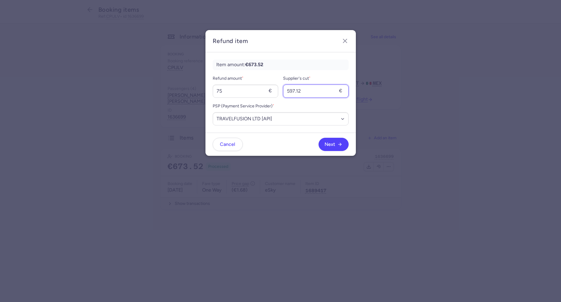
click at [302, 94] on input "597.12" at bounding box center [316, 90] width 66 height 13
type input "60"
click at [337, 149] on button "Next" at bounding box center [333, 143] width 30 height 13
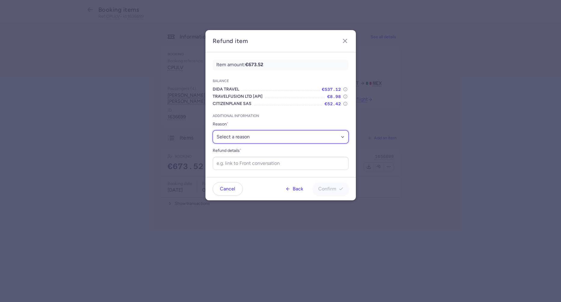
click at [246, 142] on select "Select a reason ✈️ Airline ceasing ops 💼 Ancillary issue 📄 APIS missing ⚙️ Citi…" at bounding box center [281, 136] width 136 height 13
select select "ANCILLARY_ISSUE"
click at [213, 130] on select "Select a reason ✈️ Airline ceasing ops 💼 Ancillary issue 📄 APIS missing ⚙️ Citi…" at bounding box center [281, 136] width 136 height 13
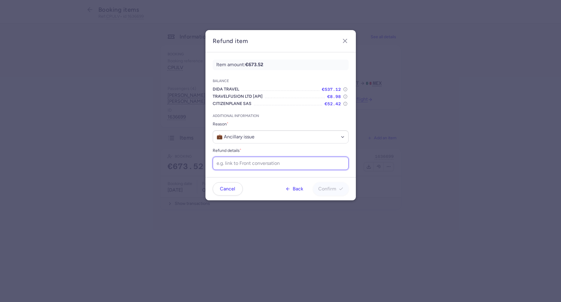
click at [244, 166] on input "Refund details *" at bounding box center [281, 163] width 136 height 13
paste input "https://app.frontapp.com/open/cnv_f1t06yq?key=2pfHVXhYD_FS50K4-y30eGej4n2vQWnr"
type input "https://app.frontapp.com/open/cnv_f1t06yq?key=2pfHVXhYD_FS50K4-y30eGej4n2vQWnr"
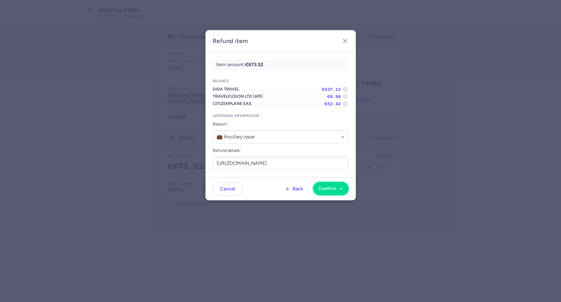
scroll to position [0, 0]
click at [323, 188] on span "Confirm" at bounding box center [327, 188] width 18 height 5
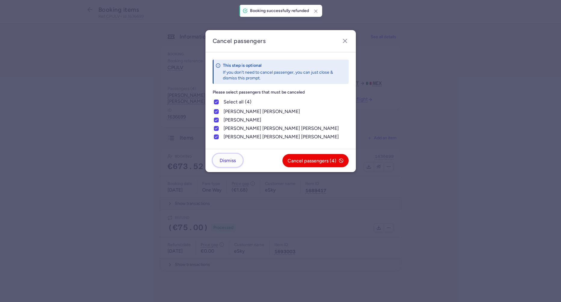
click at [233, 161] on span "Dismiss" at bounding box center [227, 160] width 16 height 5
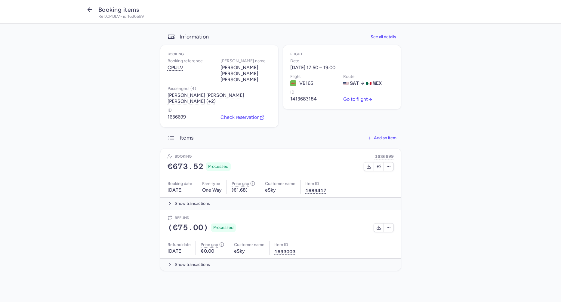
click at [91, 12] on icon "button" at bounding box center [89, 9] width 7 height 7
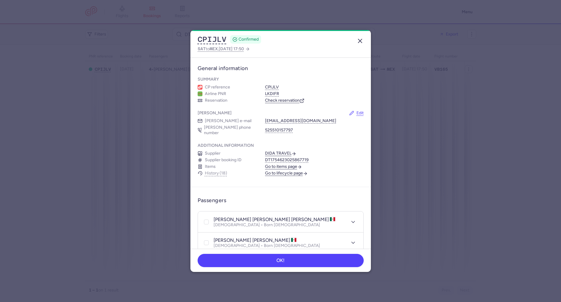
click at [361, 42] on icon "button" at bounding box center [359, 40] width 7 height 7
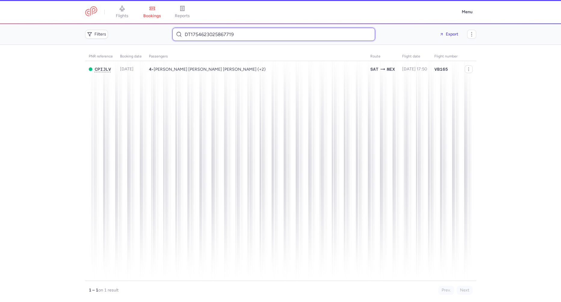
click at [205, 33] on input "DT1754623025867719" at bounding box center [273, 34] width 203 height 13
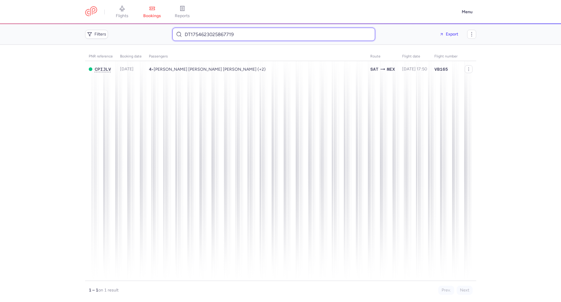
click at [205, 33] on input "DT1754623025867719" at bounding box center [273, 34] width 203 height 13
paste input "Türkan"
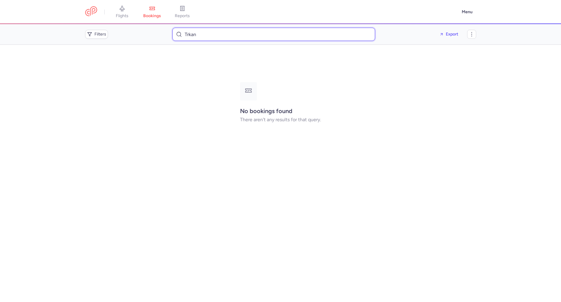
click at [191, 35] on input "Trkan" at bounding box center [273, 34] width 203 height 13
paste input "<jarke.turkan@gmail.com> To:"
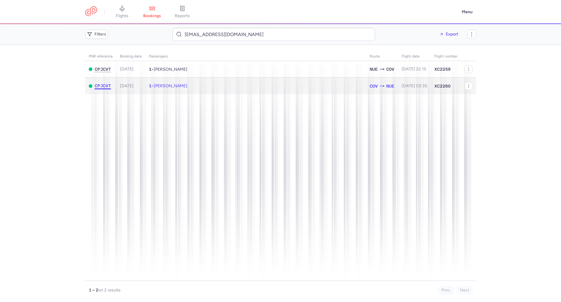
click at [102, 86] on span "CPJCVT" at bounding box center [103, 85] width 16 height 5
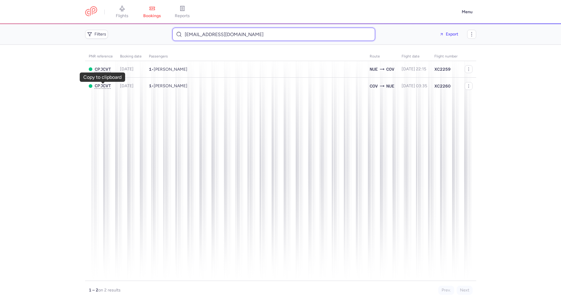
click at [213, 32] on input "jarke.turkan@gmail.com" at bounding box center [273, 34] width 203 height 13
paste input "<florent.h9@hotmail.com> To:"
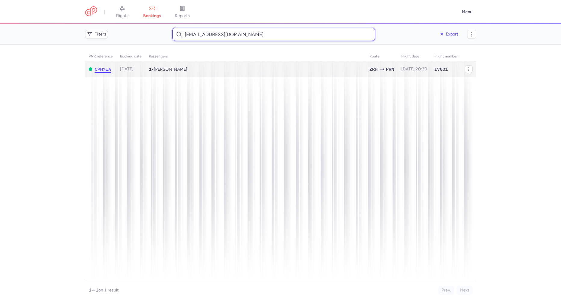
type input "florent.h9@hotmail.com"
click at [103, 70] on span "CPH7IA" at bounding box center [103, 69] width 16 height 5
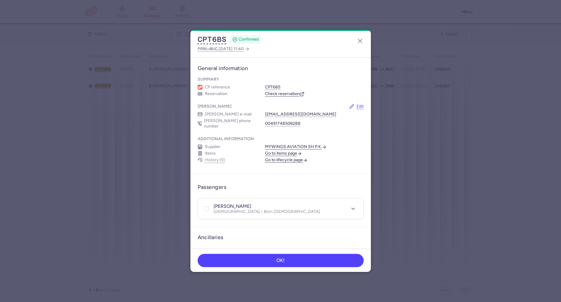
scroll to position [253, 0]
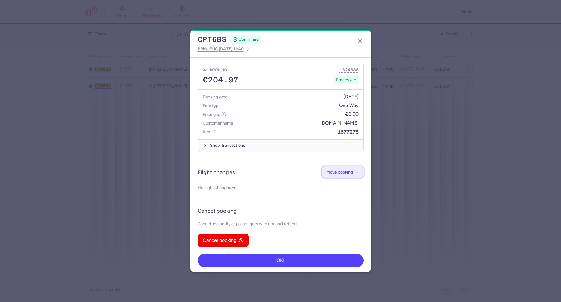
click at [330, 170] on span "Move booking" at bounding box center [339, 172] width 26 height 5
click at [326, 183] on span "Change flight" at bounding box center [322, 183] width 25 height 5
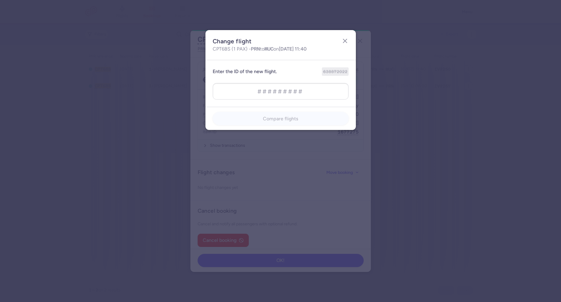
type input "638872023"
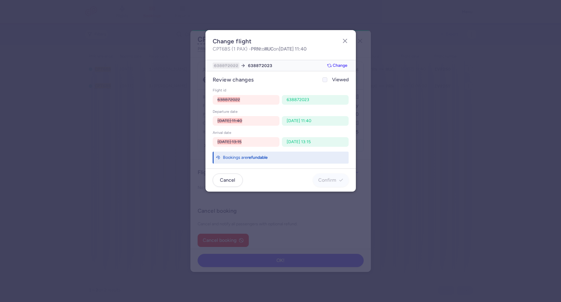
click at [325, 79] on icon at bounding box center [325, 80] width 4 height 4
click at [325, 79] on input "Viewed" at bounding box center [324, 79] width 5 height 5
checkbox input "true"
click at [332, 177] on button "Confirm" at bounding box center [330, 179] width 35 height 13
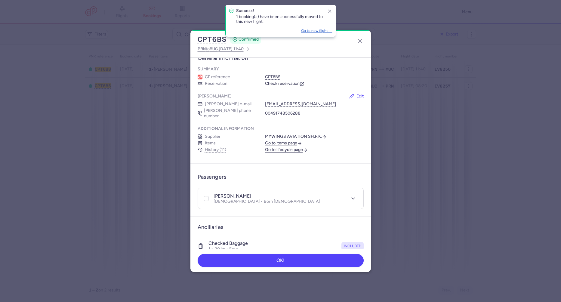
scroll to position [0, 0]
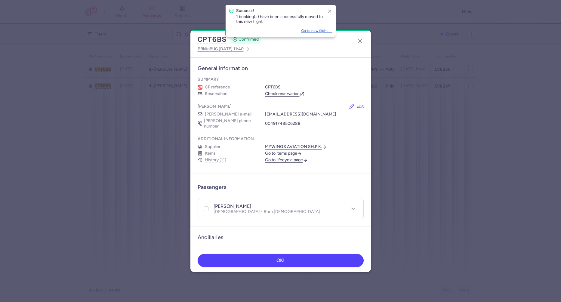
click at [287, 94] on link "Check reservation" at bounding box center [284, 93] width 39 height 5
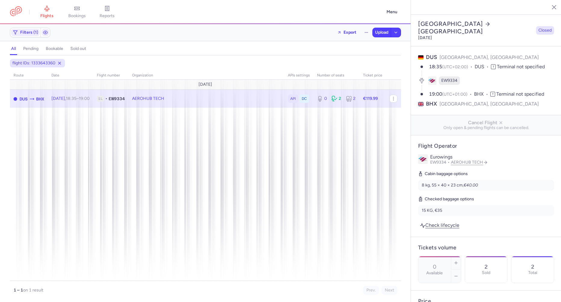
select select "days"
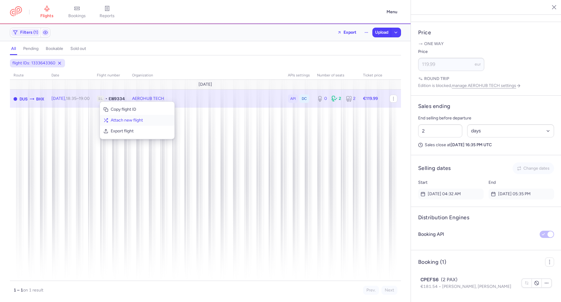
drag, startPoint x: 115, startPoint y: 130, endPoint x: 106, endPoint y: 125, distance: 10.2
click at [115, 130] on span "Export flight" at bounding box center [141, 131] width 60 height 6
click at [377, 31] on span "Upload" at bounding box center [381, 32] width 13 height 5
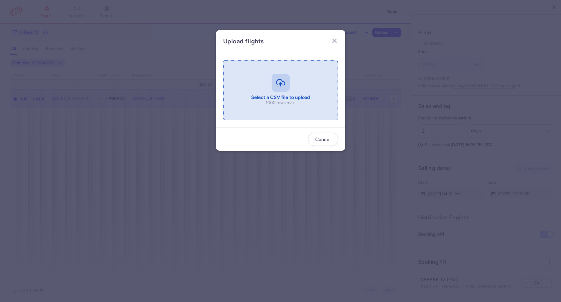
click at [271, 86] on input "file" at bounding box center [280, 90] width 115 height 60
type input "C:\fakepath\export_flight_EW9334_20250810,1731 (2).csv"
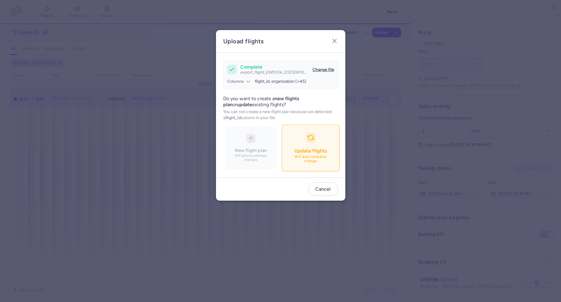
click at [299, 155] on p "Will auto schedule change" at bounding box center [310, 159] width 42 height 9
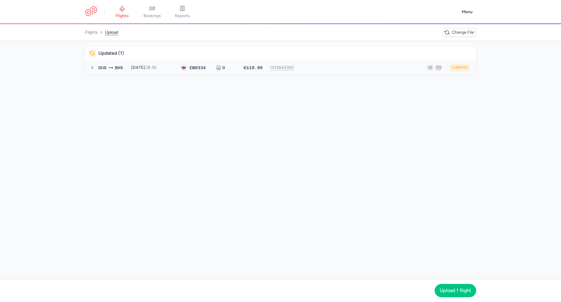
click at [177, 73] on button "DUS BHX 2025-08-10, 18:35 EW 9334 0 €119.99 1333643360 2 updates 2025-08-10, 18…" at bounding box center [280, 67] width 391 height 14
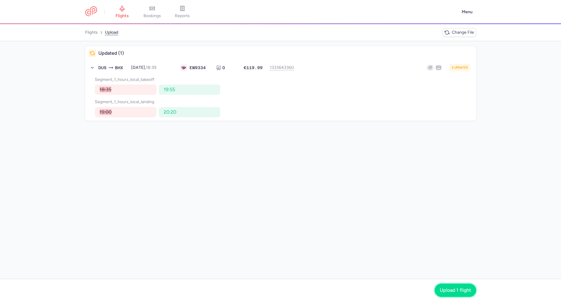
click at [442, 284] on button "Upload 1 flight" at bounding box center [454, 289] width 41 height 13
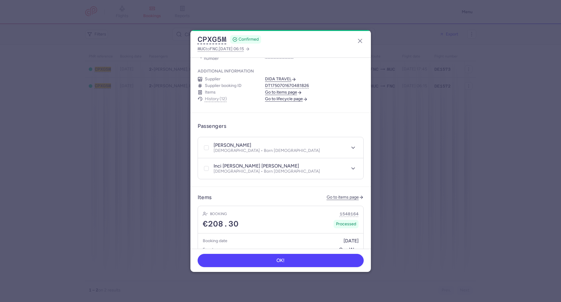
scroll to position [75, 0]
click at [207, 145] on icon at bounding box center [206, 147] width 4 height 4
click at [207, 145] on input "checkbox" at bounding box center [206, 147] width 5 height 5
checkbox input "true"
click at [205, 166] on icon at bounding box center [206, 168] width 4 height 4
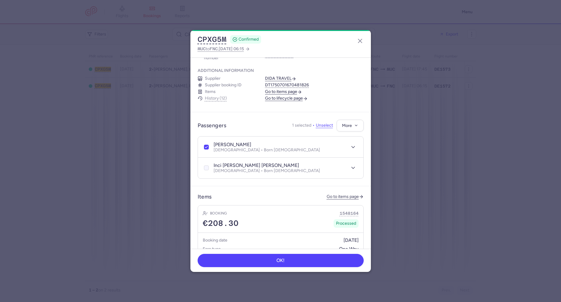
click at [205, 165] on input "checkbox" at bounding box center [206, 167] width 5 height 5
checkbox input "true"
click at [347, 125] on button "More" at bounding box center [349, 125] width 27 height 12
click at [325, 149] on span "Cancel passengers" at bounding box center [325, 147] width 45 height 6
click at [343, 123] on span "Confirm" at bounding box center [349, 125] width 15 height 5
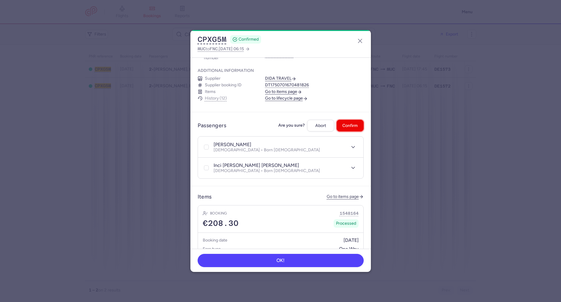
checkbox input "false"
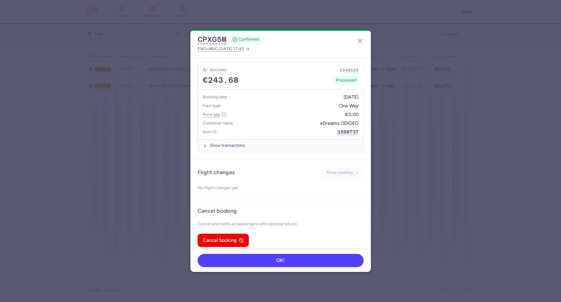
scroll to position [51, 0]
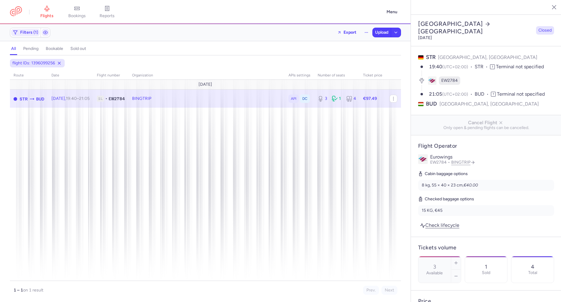
select select "days"
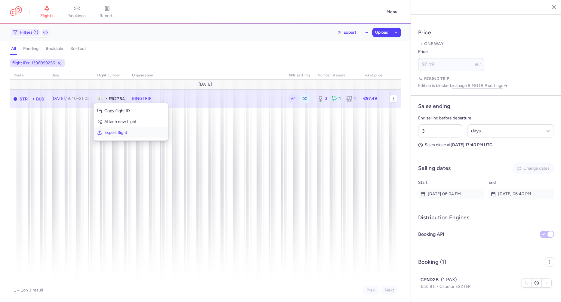
click at [107, 134] on span "Export flight" at bounding box center [134, 133] width 60 height 6
click at [379, 31] on span "Upload" at bounding box center [381, 32] width 13 height 5
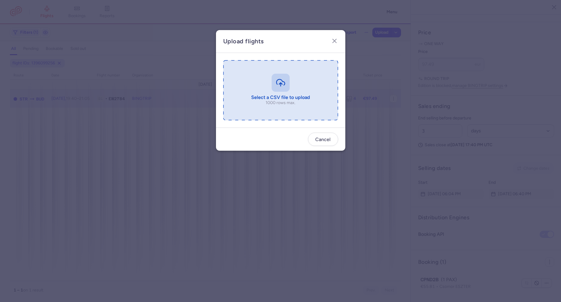
click at [295, 89] on input "file" at bounding box center [280, 90] width 115 height 60
type input "C:\fakepath\export_flight_EW2784_20250810,1745 (1).csv"
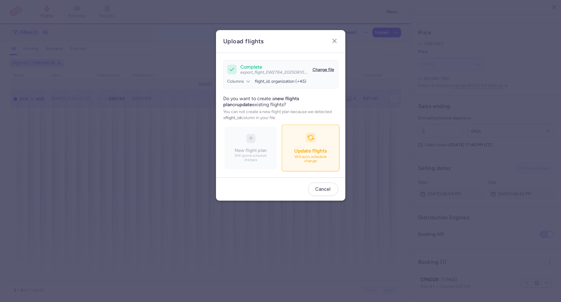
click at [303, 153] on span "Update flights" at bounding box center [310, 151] width 32 height 6
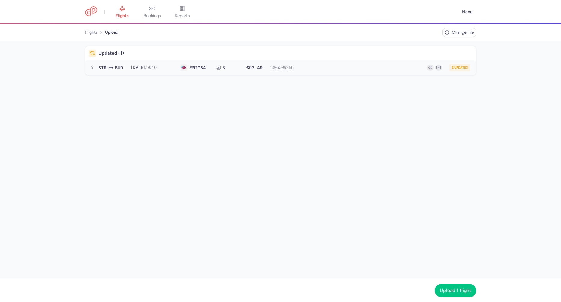
drag, startPoint x: 155, startPoint y: 78, endPoint x: 155, endPoint y: 75, distance: 4.0
click at [154, 77] on div "Updated (1) STR BUD [DATE] 19:40 EW 2784 3 €97.49 1396099256 2 updates [DATE] 1…" at bounding box center [280, 159] width 561 height 237
drag, startPoint x: 157, startPoint y: 69, endPoint x: 167, endPoint y: 74, distance: 10.8
click at [157, 69] on time "19:40" at bounding box center [151, 67] width 11 height 5
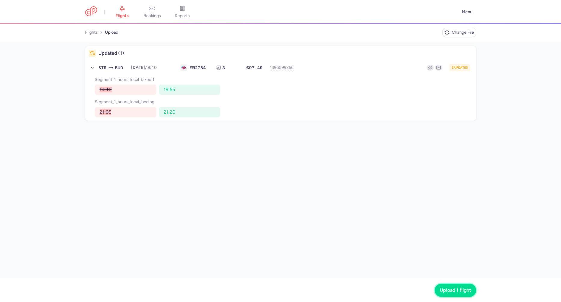
drag, startPoint x: 442, startPoint y: 291, endPoint x: 243, endPoint y: 194, distance: 221.2
click at [439, 288] on span "Upload 1 flight" at bounding box center [454, 289] width 31 height 5
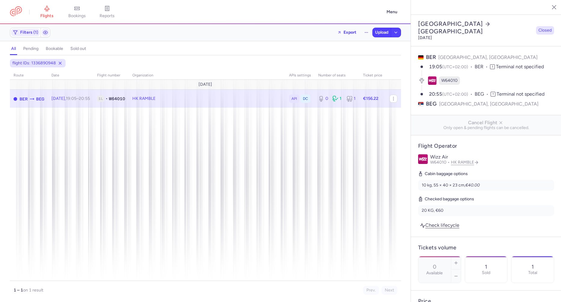
select select "days"
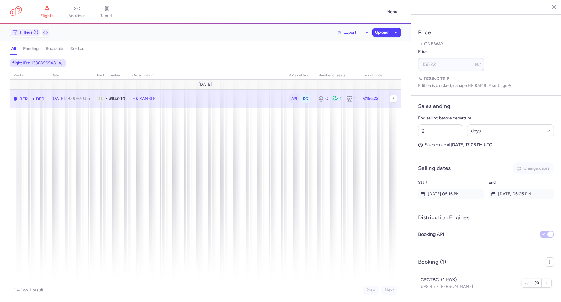
scroll to position [277, 0]
drag, startPoint x: 99, startPoint y: 129, endPoint x: 92, endPoint y: 129, distance: 6.6
click at [99, 129] on span "Export flight" at bounding box center [125, 129] width 60 height 6
click at [379, 28] on button "Upload" at bounding box center [381, 32] width 18 height 9
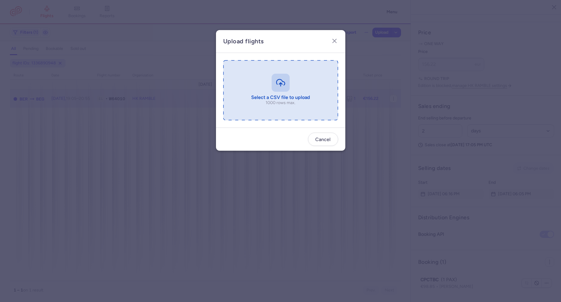
click at [271, 95] on input "file" at bounding box center [280, 90] width 115 height 60
type input "C:\fakepath\export_flight_W64010_20250810,1753 (1).csv"
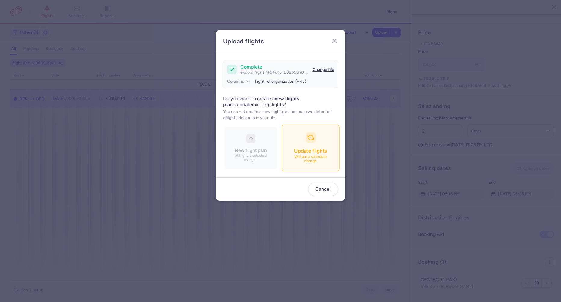
click at [305, 134] on div "button" at bounding box center [310, 138] width 10 height 10
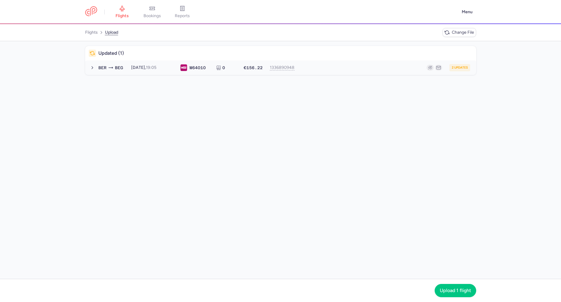
click at [330, 70] on div "2 updates" at bounding box center [384, 67] width 172 height 7
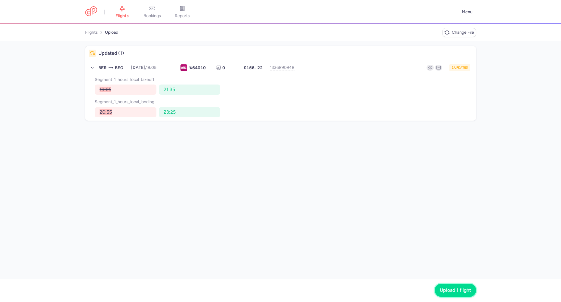
click at [460, 290] on span "Upload 1 flight" at bounding box center [454, 289] width 31 height 5
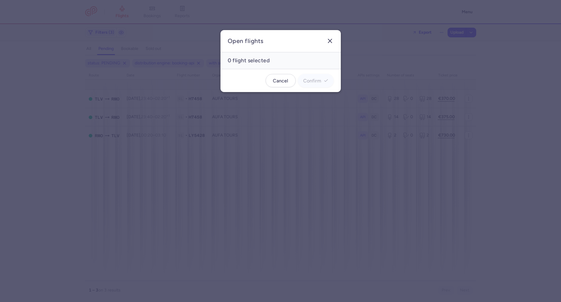
click at [327, 38] on icon "button" at bounding box center [329, 40] width 7 height 7
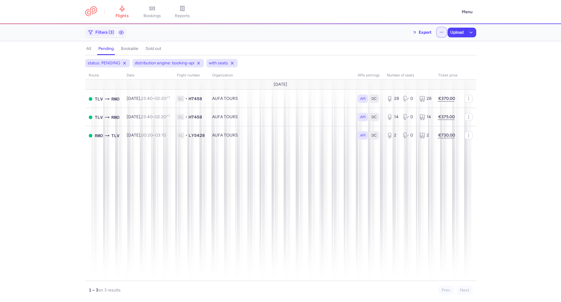
click at [439, 35] on button "button" at bounding box center [441, 32] width 10 height 10
click at [425, 60] on button "Open flights" at bounding box center [410, 60] width 69 height 10
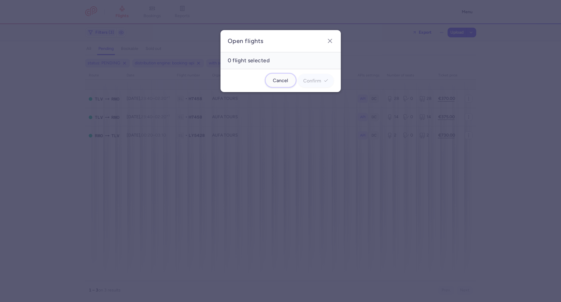
click at [284, 78] on span "Cancel" at bounding box center [280, 80] width 15 height 5
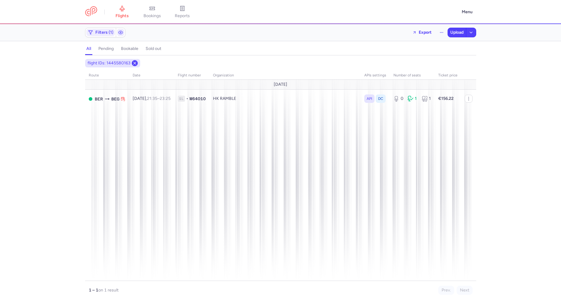
drag, startPoint x: 133, startPoint y: 63, endPoint x: 123, endPoint y: 57, distance: 11.6
click at [132, 63] on icon at bounding box center [134, 63] width 5 height 5
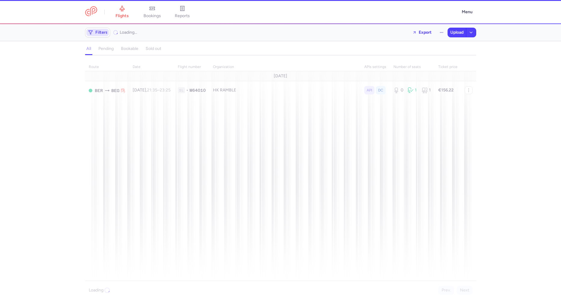
click at [102, 33] on span "Filters" at bounding box center [101, 32] width 12 height 5
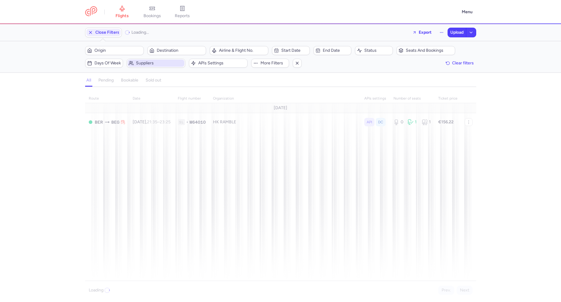
click at [165, 63] on span "Suppliers" at bounding box center [159, 63] width 47 height 5
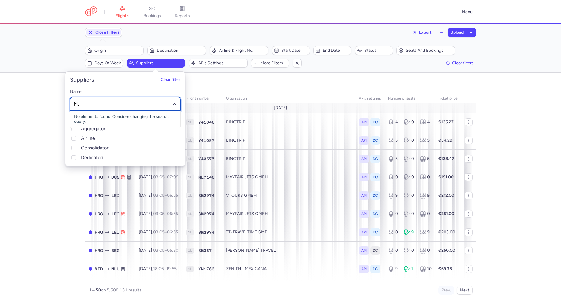
type input "M.B"
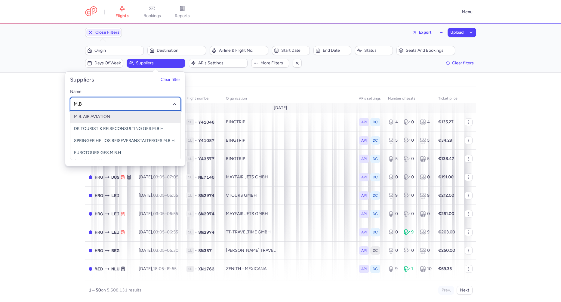
click at [116, 115] on span "M.B. AIR AVIATION" at bounding box center [125, 117] width 110 height 12
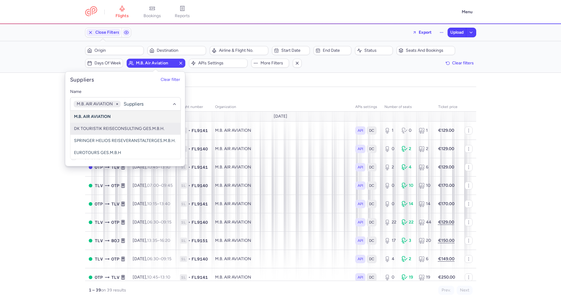
click at [43, 136] on div "organizations names: M.B. AIR AVIATION route date Flight number organization AP…" at bounding box center [280, 195] width 561 height 211
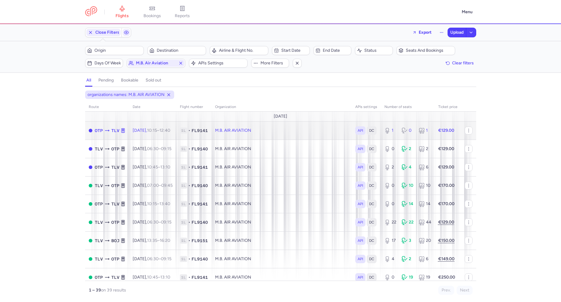
click at [203, 130] on span "1L • FL9141" at bounding box center [194, 130] width 28 height 6
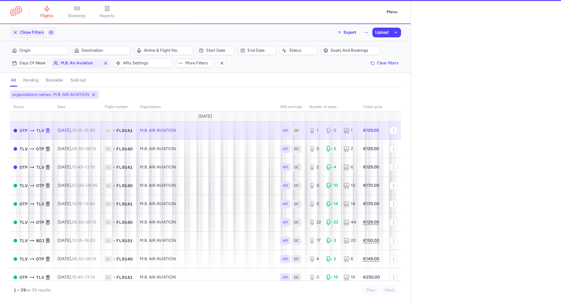
click at [305, 130] on td "M.B. AIR AVIATION" at bounding box center [332, 130] width 54 height 18
select select "days"
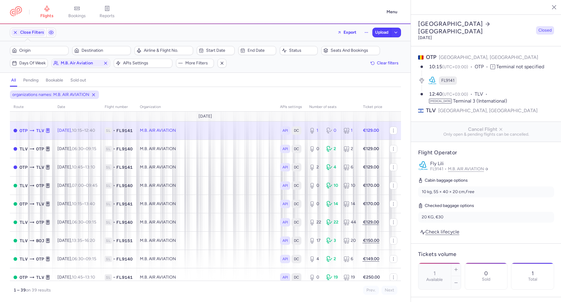
click at [431, 166] on span "FL9141" at bounding box center [439, 168] width 18 height 5
drag, startPoint x: 431, startPoint y: 148, endPoint x: 436, endPoint y: 146, distance: 5.0
click at [436, 166] on span "FL9141" at bounding box center [439, 168] width 18 height 5
drag, startPoint x: 430, startPoint y: 146, endPoint x: 445, endPoint y: 146, distance: 14.7
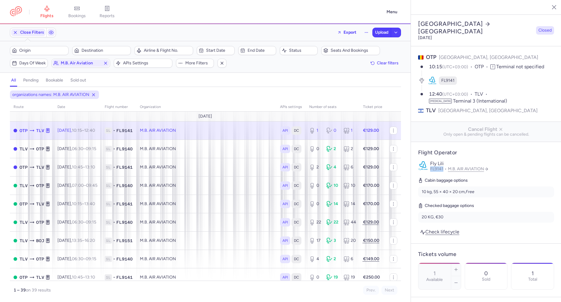
click at [445, 166] on span "FL9141" at bounding box center [439, 168] width 18 height 5
copy span "FL9141"
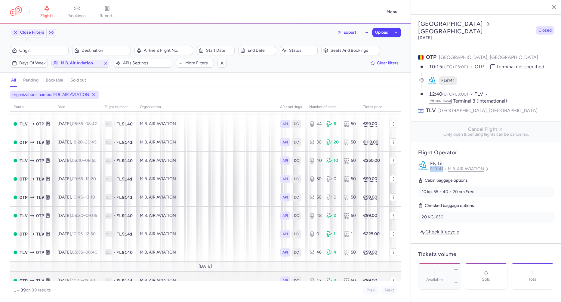
scroll to position [576, 0]
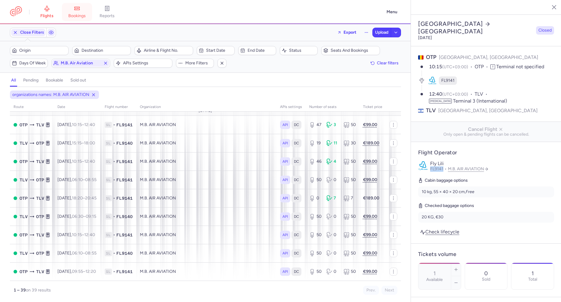
click at [80, 11] on icon at bounding box center [77, 8] width 6 height 6
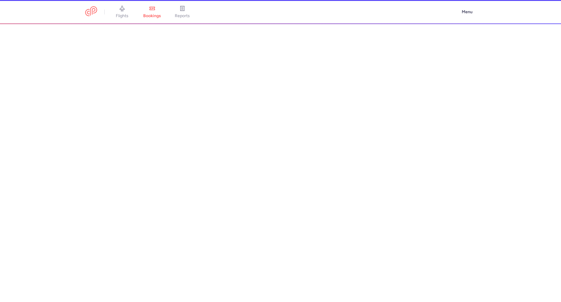
scroll to position [567, 0]
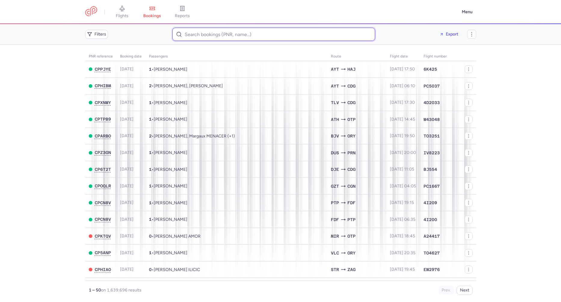
click at [303, 38] on input at bounding box center [273, 34] width 203 height 13
paste input "<enzovelleca1993@gmail.com> To:"
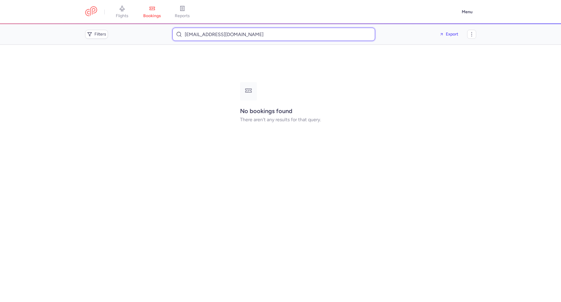
click at [218, 39] on input "enzovelleca1993@gmail.com" at bounding box center [273, 34] width 203 height 13
paste input "<sara_sahnoun@hotmail.fr> To:"
type input "sara_sahnoun@hotmail.fr"
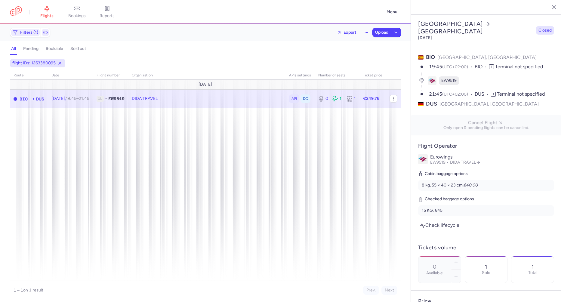
select select "days"
click at [100, 128] on span "Export flight" at bounding box center [123, 129] width 60 height 6
click at [377, 31] on span "Upload" at bounding box center [381, 32] width 13 height 5
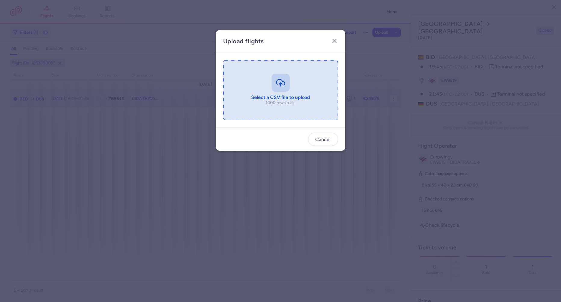
click at [265, 92] on input "file" at bounding box center [280, 90] width 115 height 60
type input "C:\fakepath\export_flight_EW9519_20250810,1852 (2).csv"
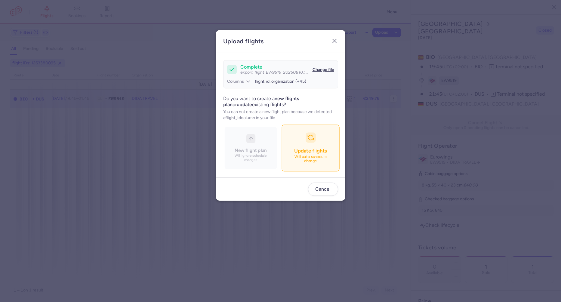
click at [314, 142] on button "Update flights Will auto schedule change" at bounding box center [310, 148] width 58 height 47
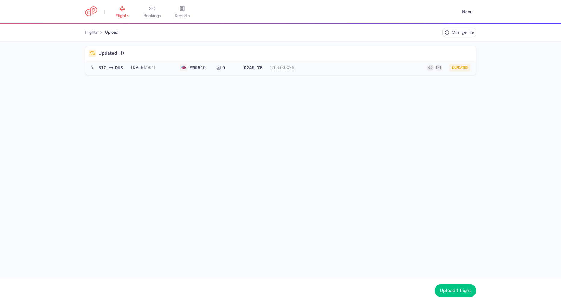
click at [212, 68] on div "BIO DUS 2025-08-10, 19:45 EW 9519 0 €249.76 1263380095 2 updates 2025-08-10, 19…" at bounding box center [284, 67] width 376 height 7
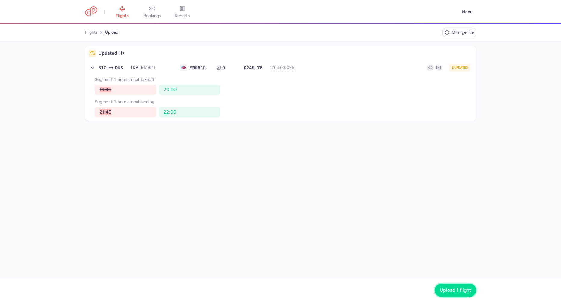
click at [448, 289] on span "Upload 1 flight" at bounding box center [454, 289] width 31 height 5
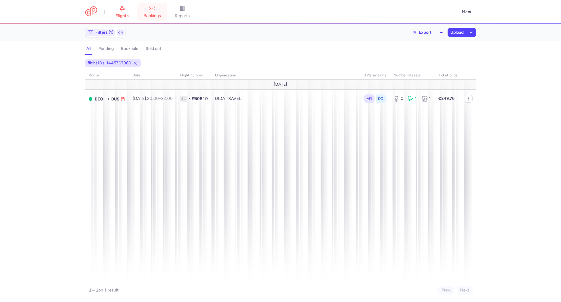
click at [145, 14] on span "bookings" at bounding box center [151, 15] width 17 height 5
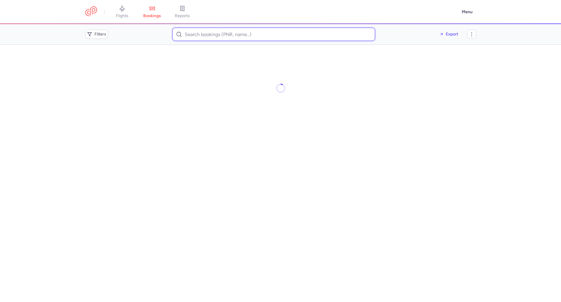
click at [209, 37] on input at bounding box center [273, 34] width 203 height 13
paste input "<alaingudalur@gmail.com> To:"
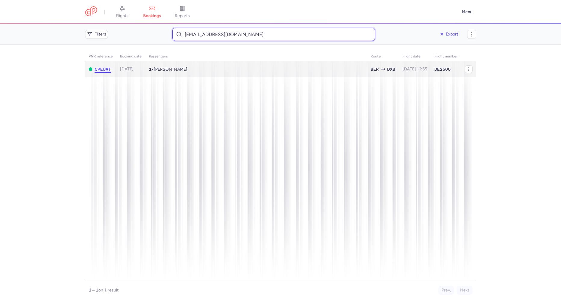
type input "alaingudalur@gmail.com"
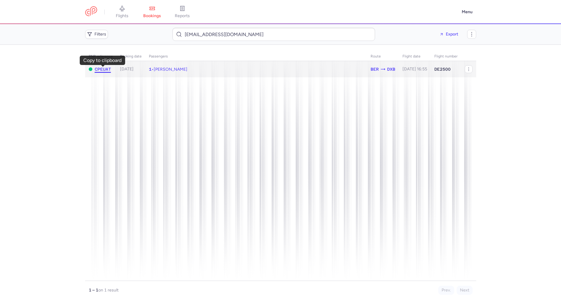
click at [101, 69] on span "CPEUAT" at bounding box center [103, 69] width 16 height 5
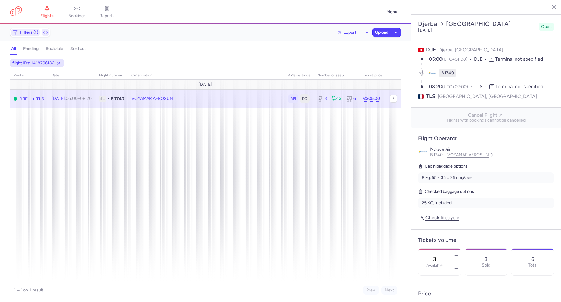
select select "hours"
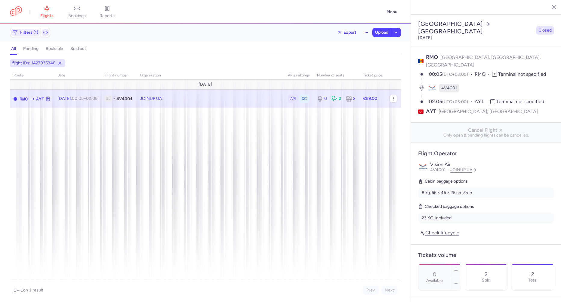
select select "hours"
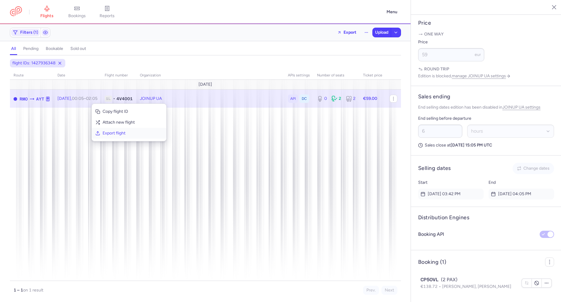
click at [120, 132] on span "Export flight" at bounding box center [133, 133] width 60 height 6
click at [383, 34] on span "Upload" at bounding box center [381, 32] width 13 height 5
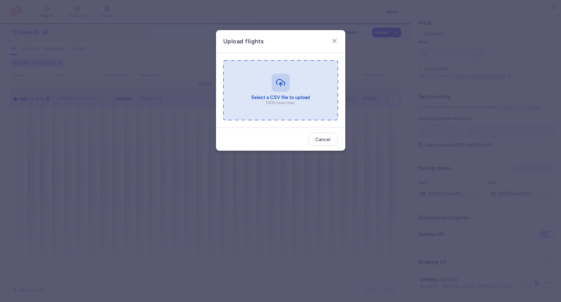
click at [237, 106] on input "file" at bounding box center [280, 90] width 115 height 60
type input "C:\fakepath\export_flight_4V4001_20250810,1913 (1).csv"
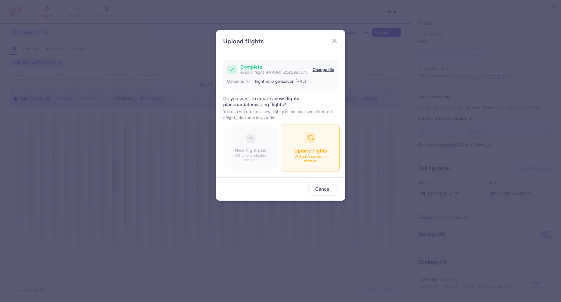
click at [300, 141] on button "Update flights Will auto schedule change" at bounding box center [310, 148] width 58 height 47
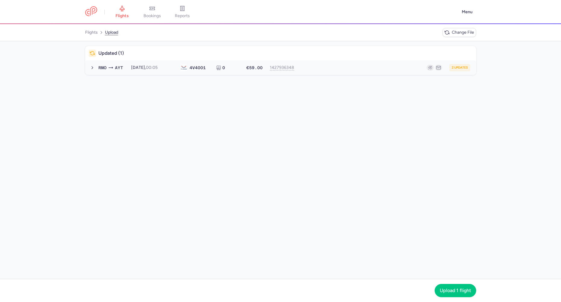
click at [190, 70] on div "4V 4001" at bounding box center [194, 67] width 29 height 7
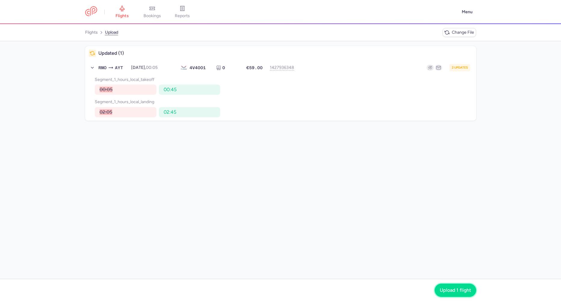
click at [439, 288] on span "Upload 1 flight" at bounding box center [454, 289] width 31 height 5
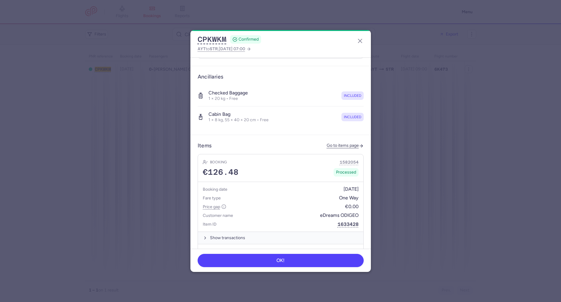
scroll to position [334, 0]
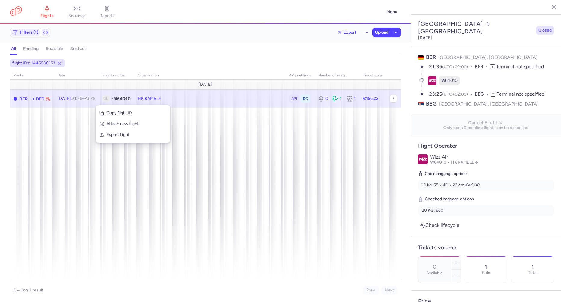
select select "days"
click at [105, 134] on button "Export flight" at bounding box center [133, 134] width 75 height 11
click at [375, 30] on span "Upload" at bounding box center [381, 32] width 13 height 5
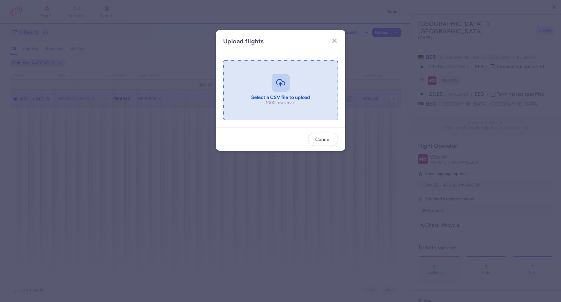
click at [254, 84] on input "file" at bounding box center [280, 90] width 115 height 60
type input "C:\fakepath\export_flight_W64010_20250810,1933 (1).csv"
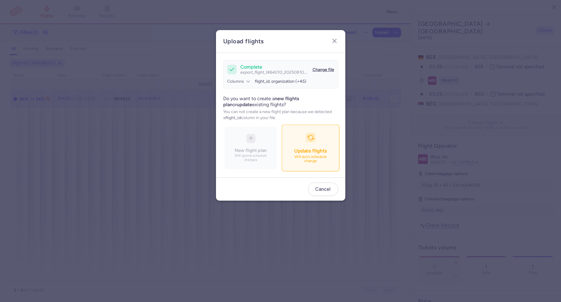
click at [298, 163] on button "Update flights Will auto schedule change" at bounding box center [310, 148] width 58 height 47
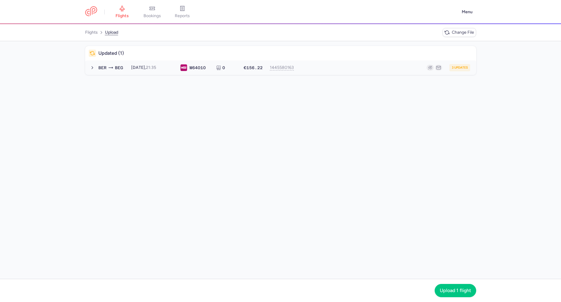
click at [129, 72] on button "BER BEG [DATE] 21:35 W6 4010 0 €156.22 1445580163 3 updates [DATE] 21:35 W64010…" at bounding box center [280, 67] width 391 height 14
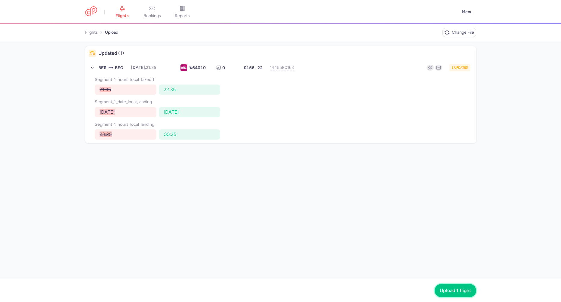
drag, startPoint x: 445, startPoint y: 292, endPoint x: 321, endPoint y: 252, distance: 130.6
click at [444, 292] on span "Upload 1 flight" at bounding box center [454, 290] width 31 height 5
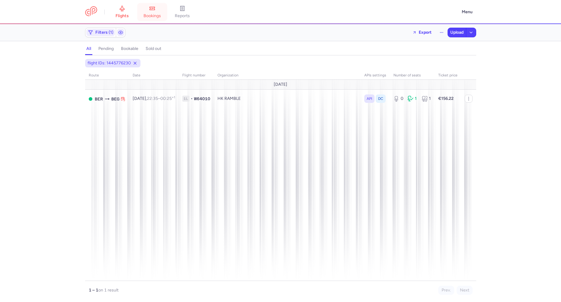
click at [154, 19] on link "bookings" at bounding box center [152, 11] width 30 height 13
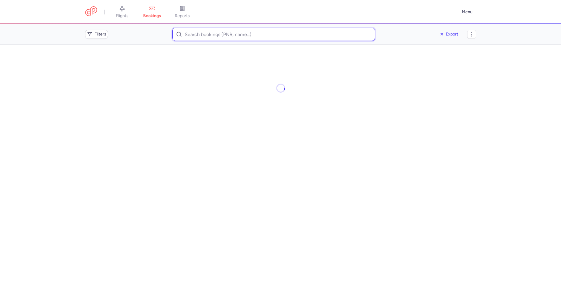
click at [186, 36] on input at bounding box center [273, 34] width 203 height 13
paste input "<[EMAIL_ADDRESS][DOMAIN_NAME]> To:"
click at [224, 38] on input "[EMAIL_ADDRESS][DOMAIN_NAME]" at bounding box center [273, 34] width 203 height 13
click at [223, 38] on input "[EMAIL_ADDRESS][DOMAIN_NAME]" at bounding box center [273, 34] width 203 height 13
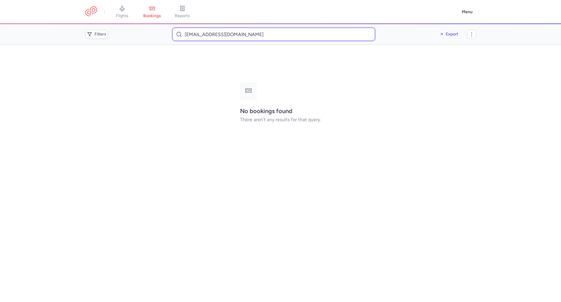
click at [223, 38] on input "[EMAIL_ADDRESS][DOMAIN_NAME]" at bounding box center [273, 34] width 203 height 13
paste input "[PERSON_NAME]"
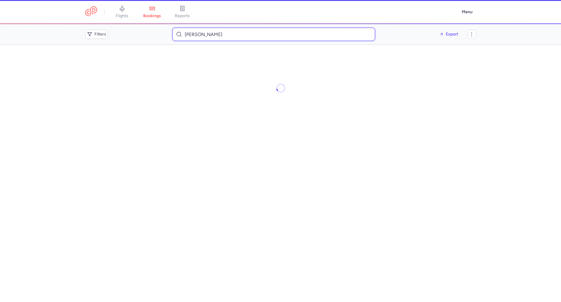
type input "[PERSON_NAME]"
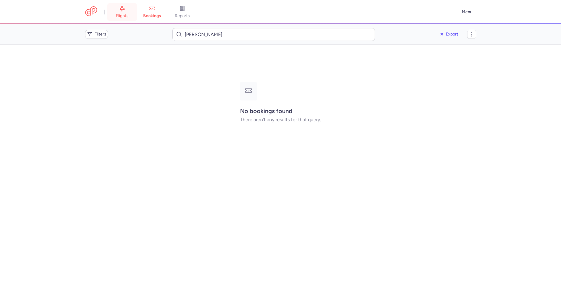
click at [131, 15] on link "flights" at bounding box center [122, 11] width 30 height 13
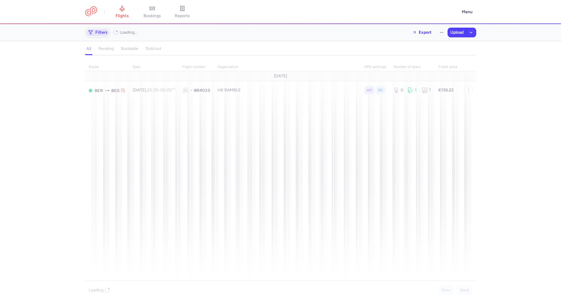
click at [102, 32] on span "Filters" at bounding box center [101, 32] width 12 height 5
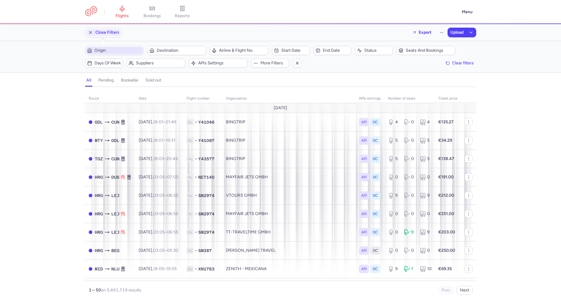
click at [103, 50] on span "Origin" at bounding box center [117, 50] width 47 height 5
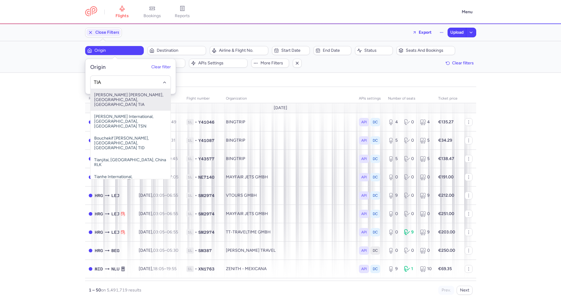
click at [132, 95] on span "[PERSON_NAME] [PERSON_NAME], [GEOGRAPHIC_DATA], [GEOGRAPHIC_DATA] TIA" at bounding box center [130, 100] width 80 height 22
type input "TIA"
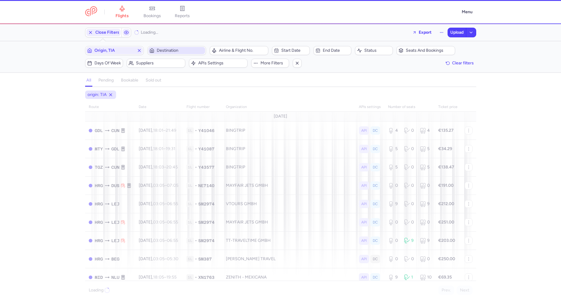
click at [163, 51] on span "Destination" at bounding box center [180, 50] width 47 height 5
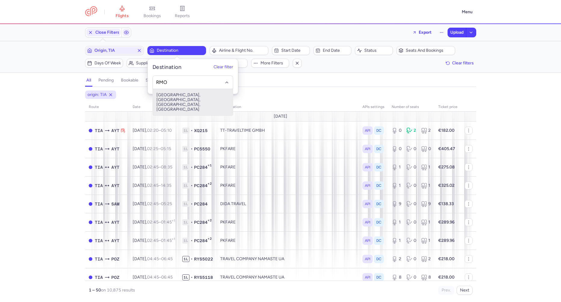
click at [168, 93] on span "[GEOGRAPHIC_DATA], [GEOGRAPHIC_DATA], [GEOGRAPHIC_DATA], [GEOGRAPHIC_DATA]" at bounding box center [193, 102] width 80 height 26
type input "RMO"
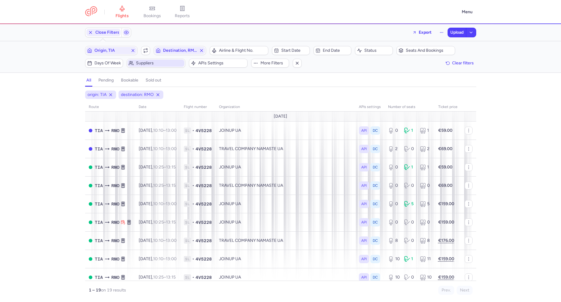
click at [170, 65] on span "Suppliers" at bounding box center [159, 63] width 47 height 5
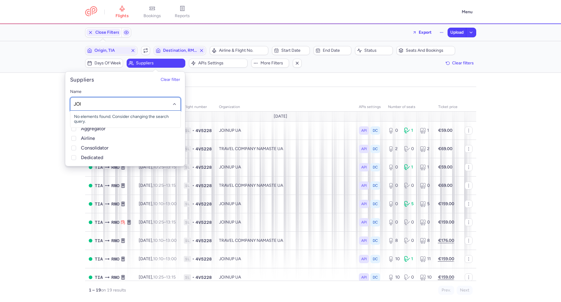
type input "JOIN"
click at [104, 136] on span "JOINUP UA" at bounding box center [125, 141] width 110 height 12
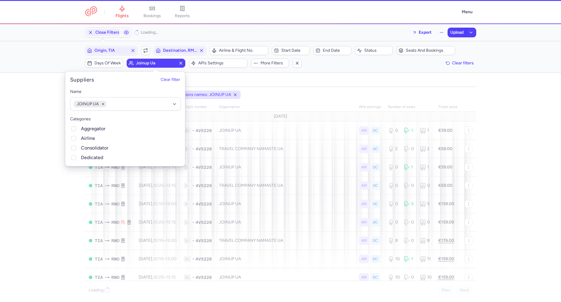
drag, startPoint x: 35, startPoint y: 161, endPoint x: 29, endPoint y: 163, distance: 5.9
click at [33, 161] on div "origin: TIA destination: RMO organizations names: JOINUP UA route date Flight n…" at bounding box center [280, 195] width 561 height 211
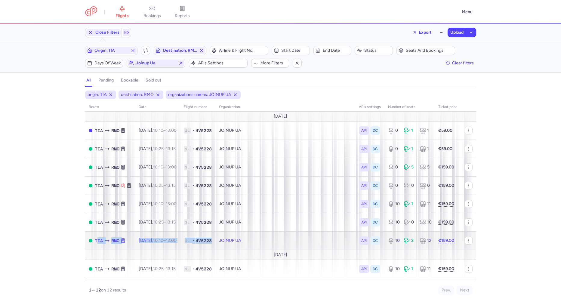
drag, startPoint x: 95, startPoint y: 243, endPoint x: 224, endPoint y: 243, distance: 128.4
click at [224, 243] on tr "TIA RMO [DATE] 10:10 – 13:00 +0 1L • 4V5228 JOINUP UA API DC 10 2 12 €159.00" at bounding box center [280, 240] width 391 height 18
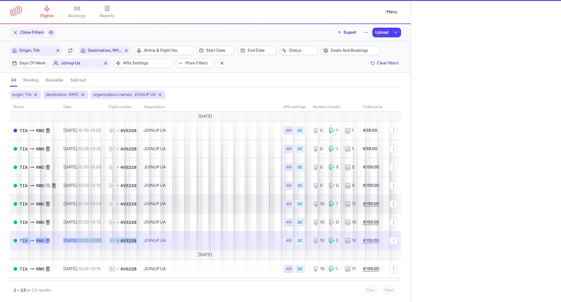
select select "hours"
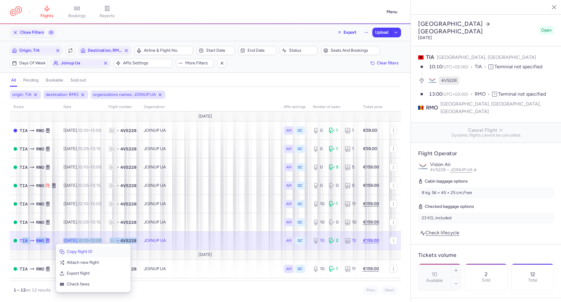
click at [77, 251] on span "Copy flight ID" at bounding box center [97, 252] width 60 height 6
